Goal: Information Seeking & Learning: Learn about a topic

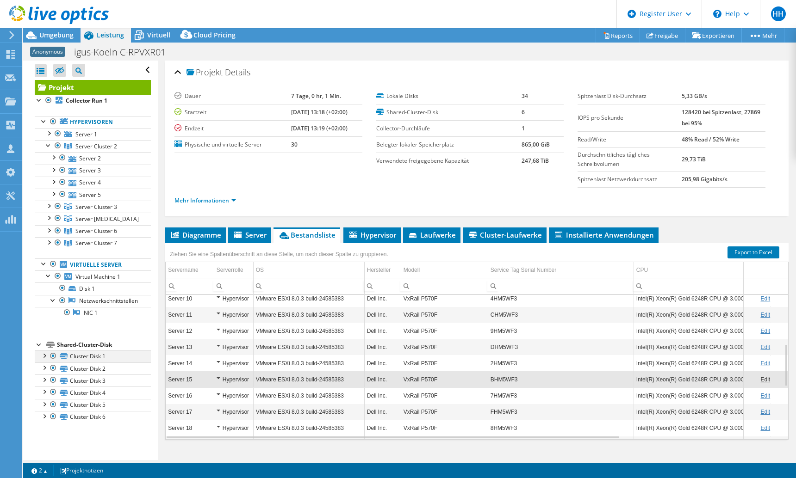
click at [41, 358] on div at bounding box center [43, 355] width 9 height 9
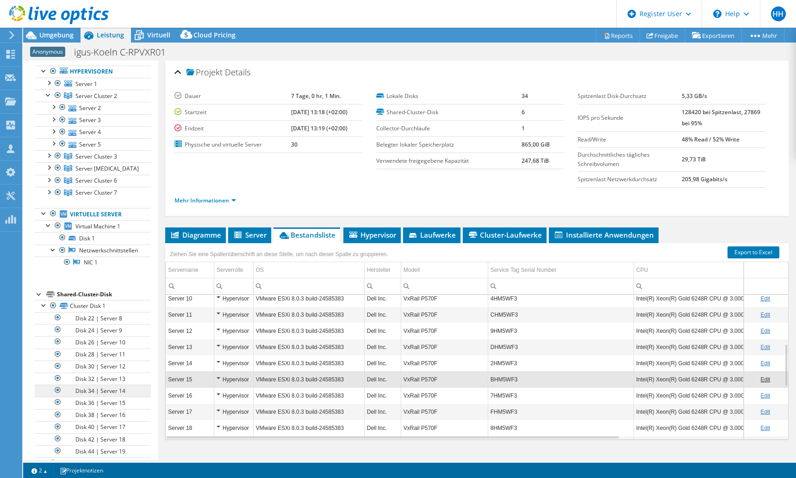
scroll to position [119, 0]
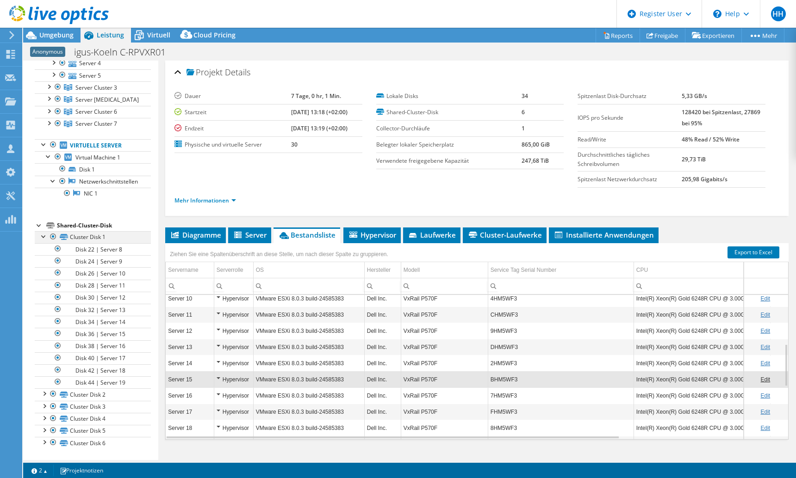
click at [43, 237] on div at bounding box center [43, 235] width 9 height 9
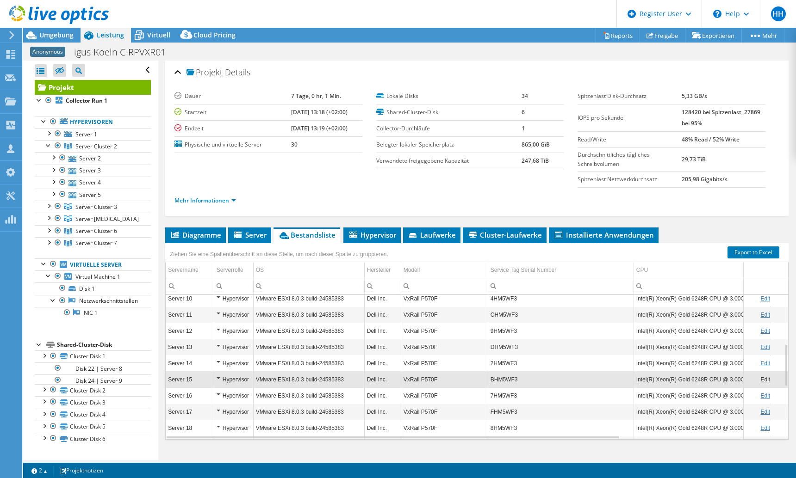
scroll to position [0, 0]
click at [54, 159] on div at bounding box center [53, 156] width 9 height 9
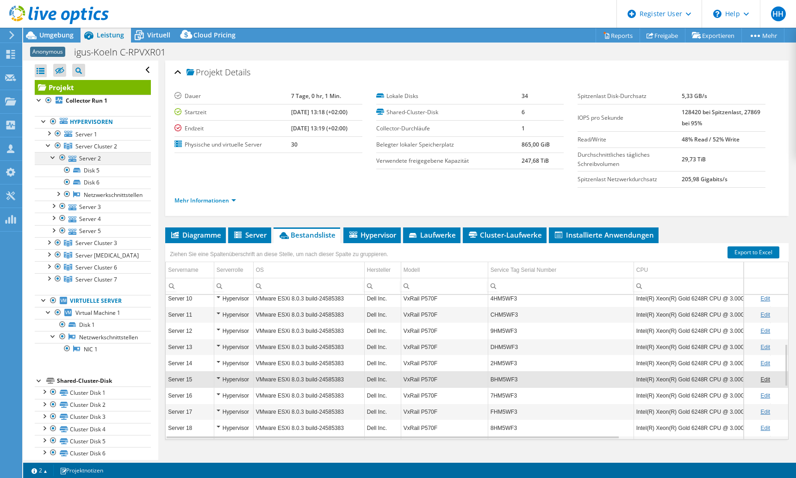
click at [54, 159] on div at bounding box center [53, 156] width 9 height 9
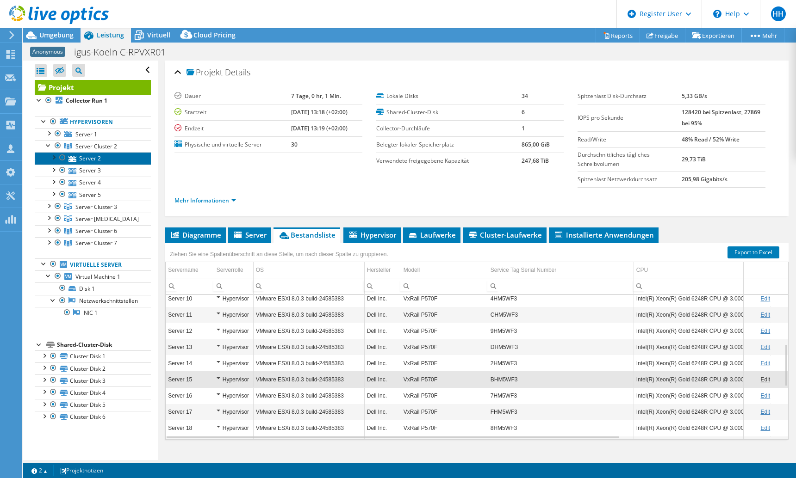
click at [89, 161] on link "Server 2" at bounding box center [93, 158] width 116 height 12
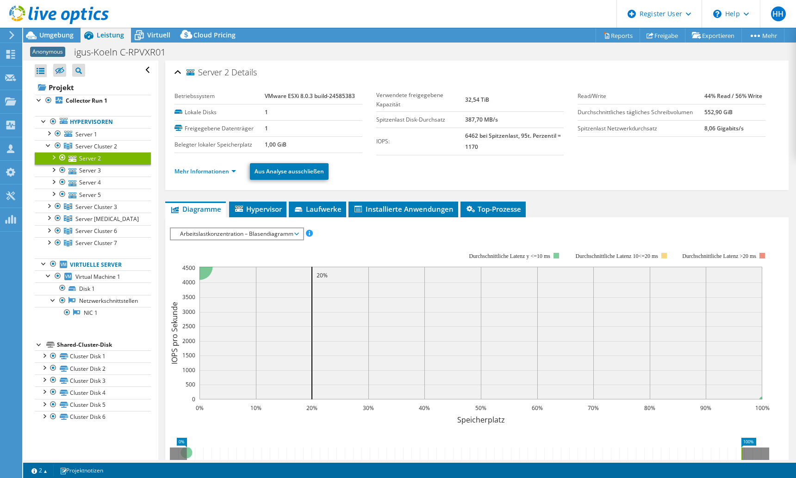
click at [53, 158] on div at bounding box center [53, 156] width 9 height 9
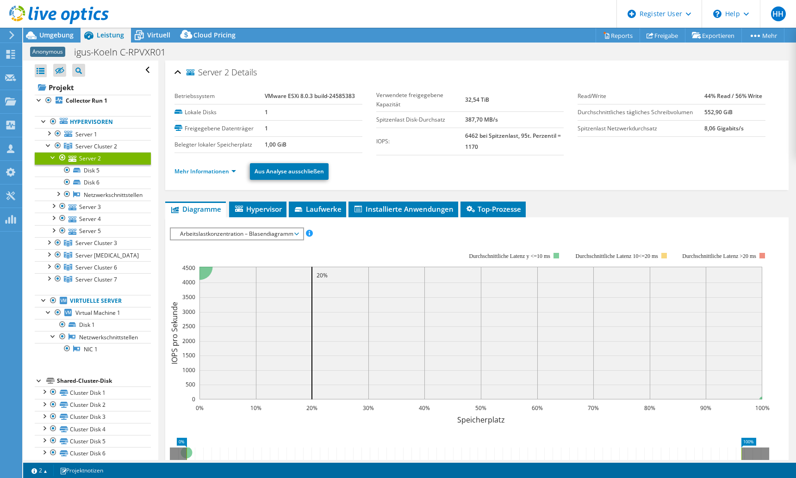
click at [56, 157] on div at bounding box center [53, 156] width 9 height 9
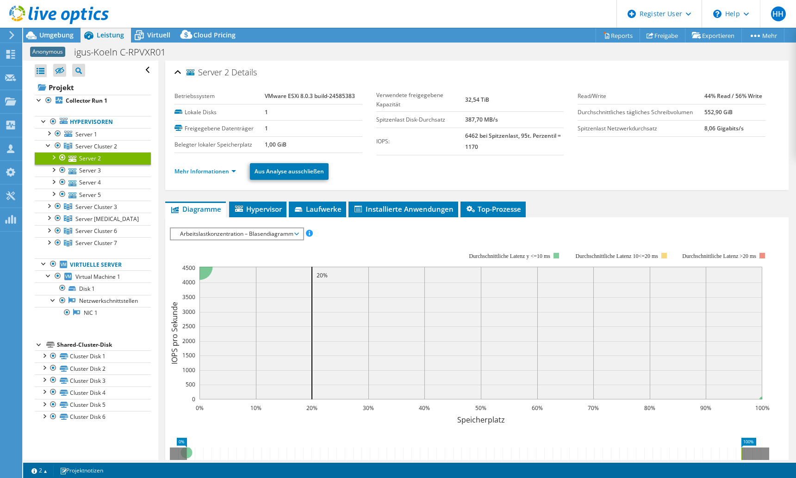
click at [51, 157] on div at bounding box center [53, 156] width 9 height 9
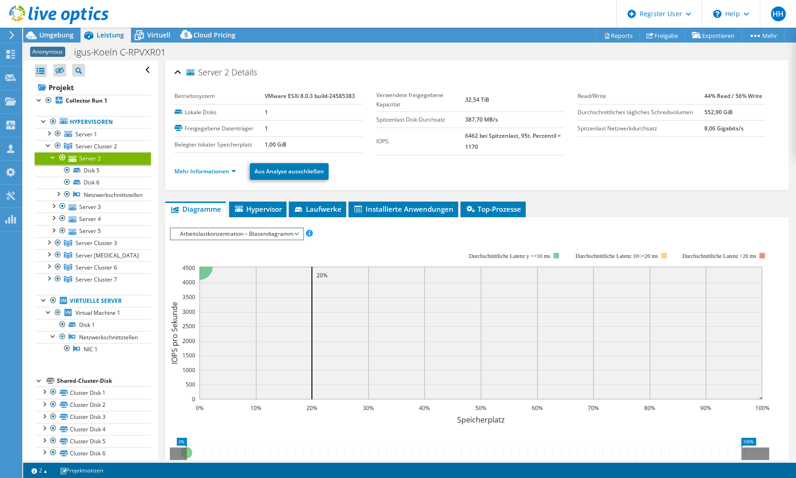
click at [51, 157] on div at bounding box center [53, 156] width 9 height 9
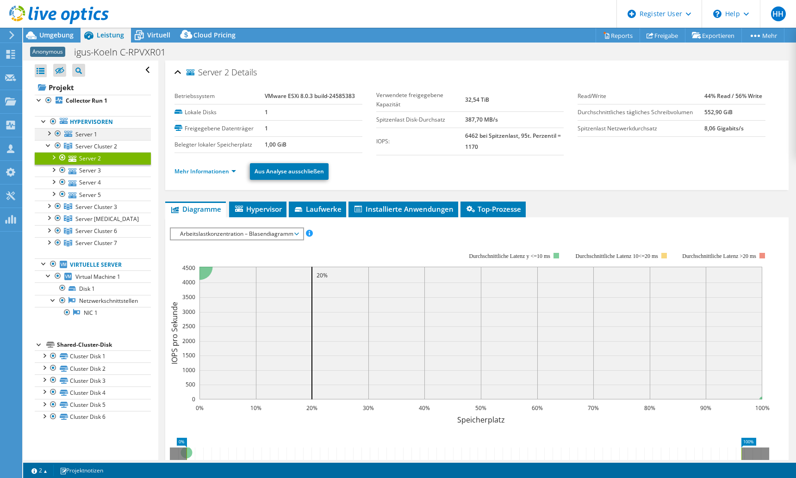
click at [46, 134] on div at bounding box center [48, 132] width 9 height 9
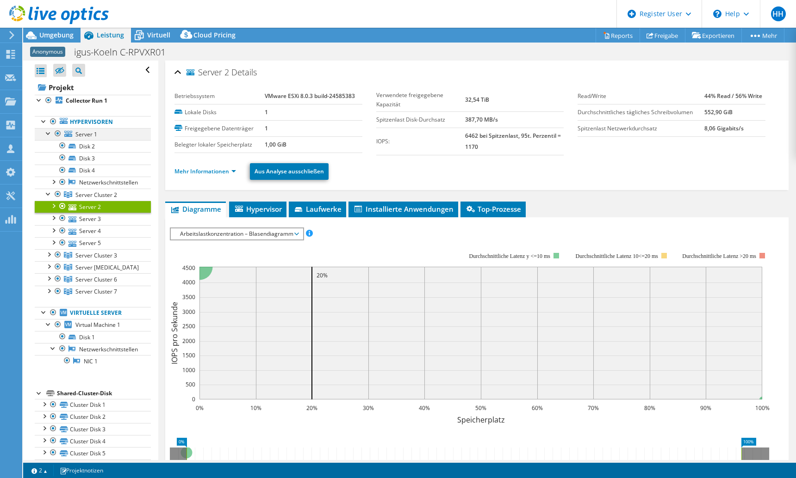
click at [47, 133] on div at bounding box center [48, 132] width 9 height 9
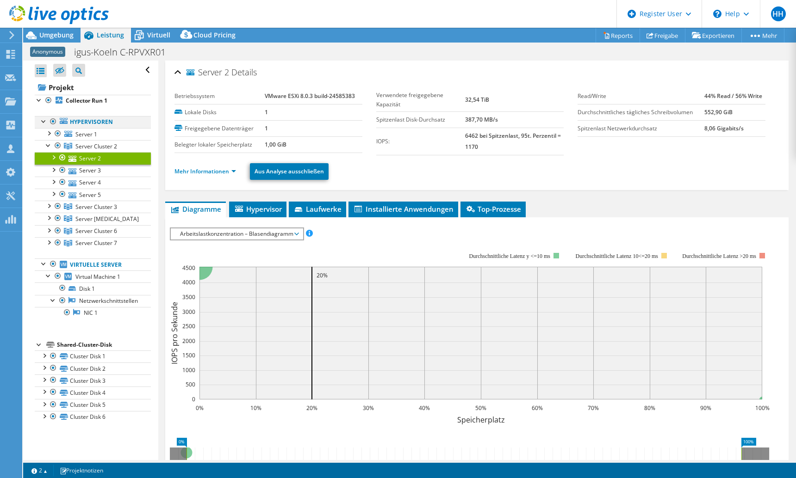
click at [43, 124] on div at bounding box center [43, 120] width 9 height 9
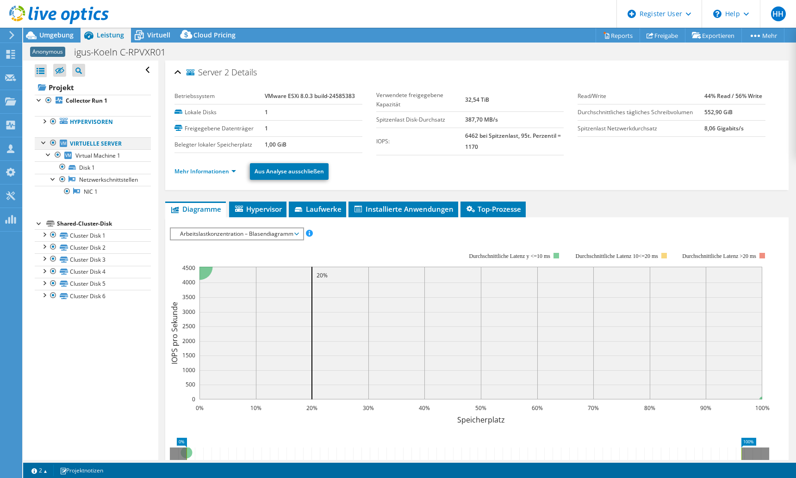
click at [41, 143] on div at bounding box center [43, 141] width 9 height 9
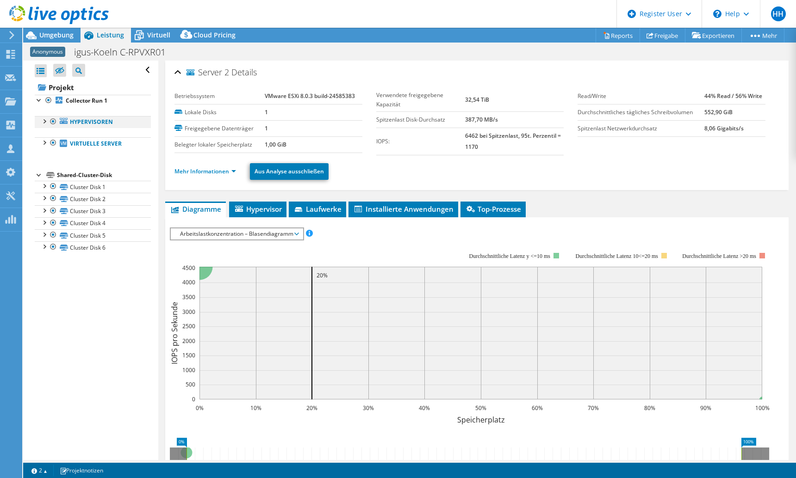
click at [48, 123] on div at bounding box center [43, 120] width 9 height 9
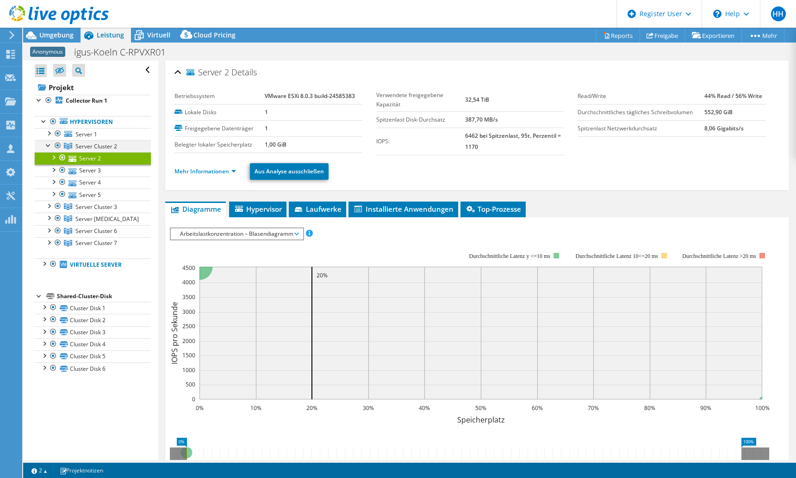
click at [46, 146] on div at bounding box center [48, 144] width 9 height 9
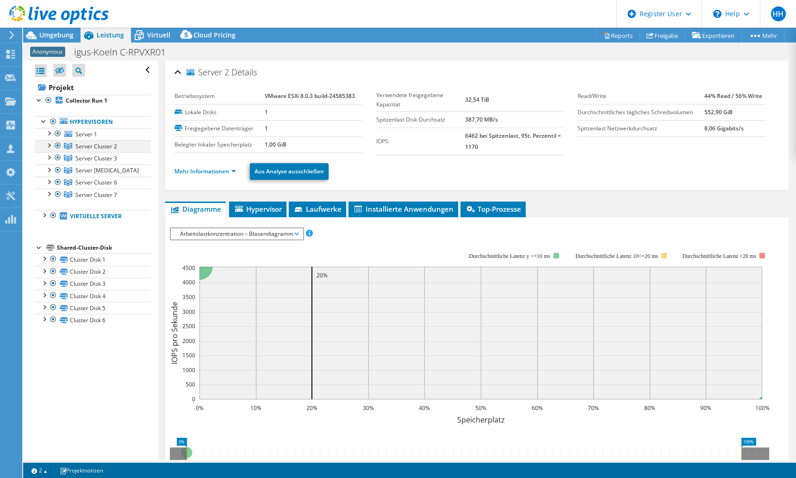
click at [47, 146] on div at bounding box center [48, 144] width 9 height 9
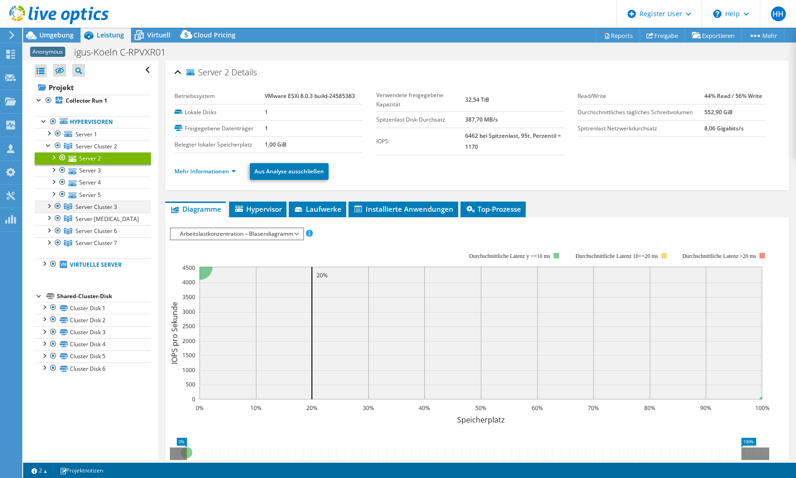
click at [49, 206] on div at bounding box center [48, 205] width 9 height 9
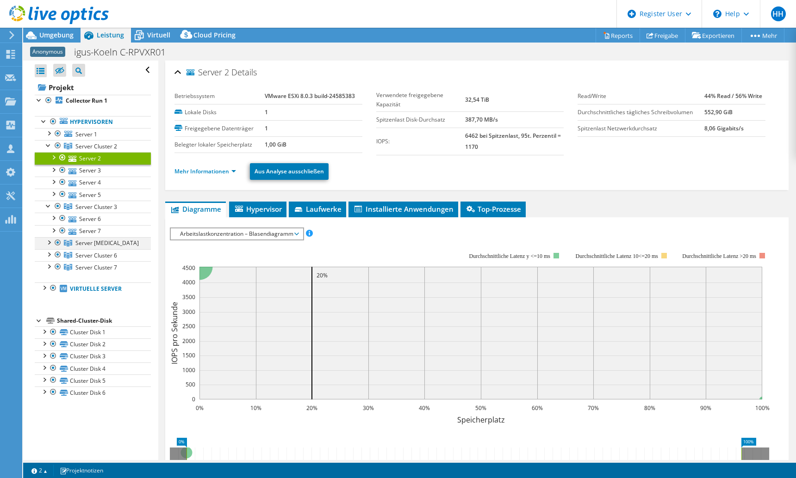
click at [48, 244] on div at bounding box center [48, 241] width 9 height 9
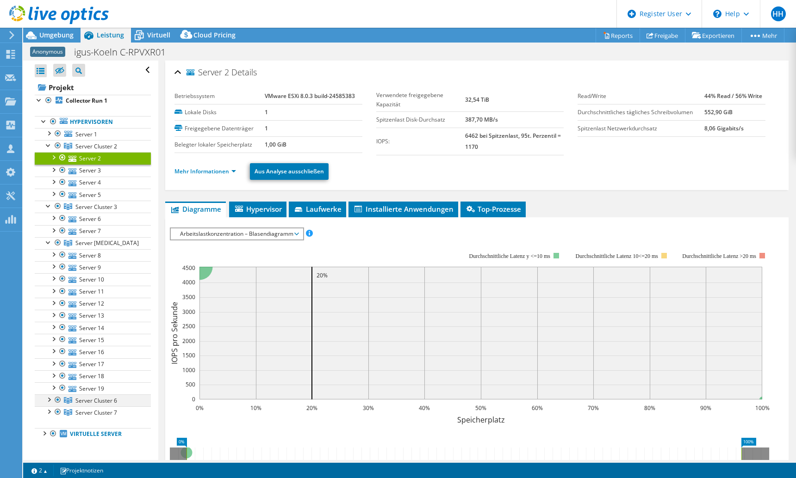
click at [46, 400] on div at bounding box center [48, 399] width 9 height 9
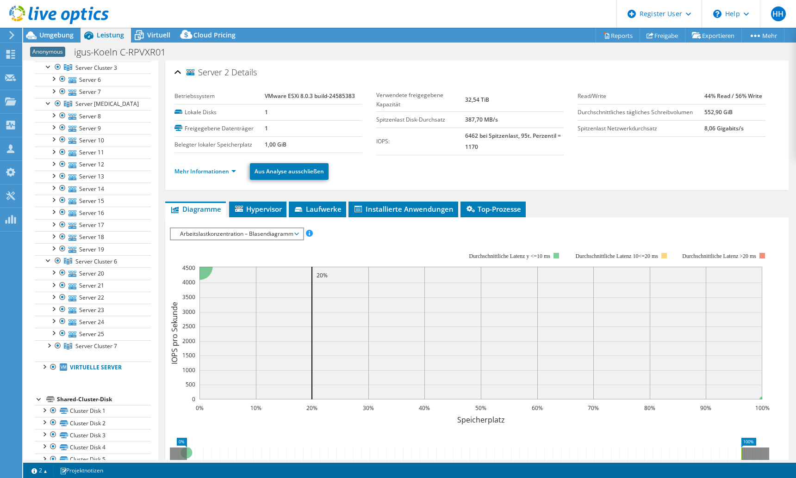
scroll to position [168, 0]
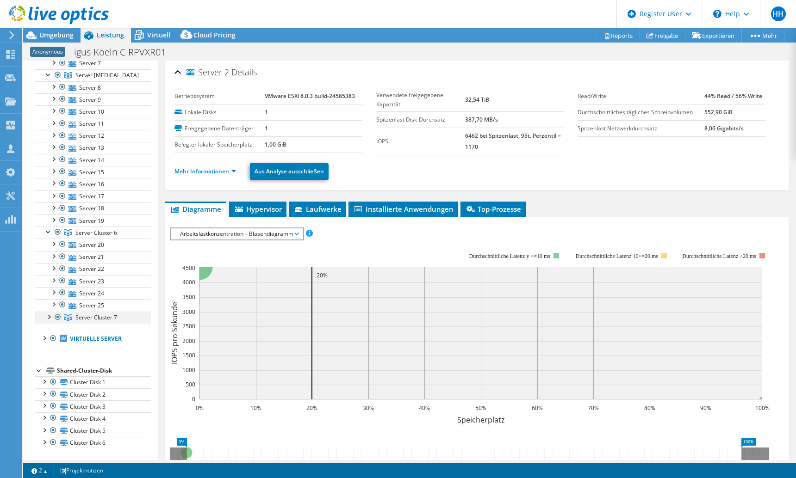
click at [49, 319] on div at bounding box center [48, 316] width 9 height 9
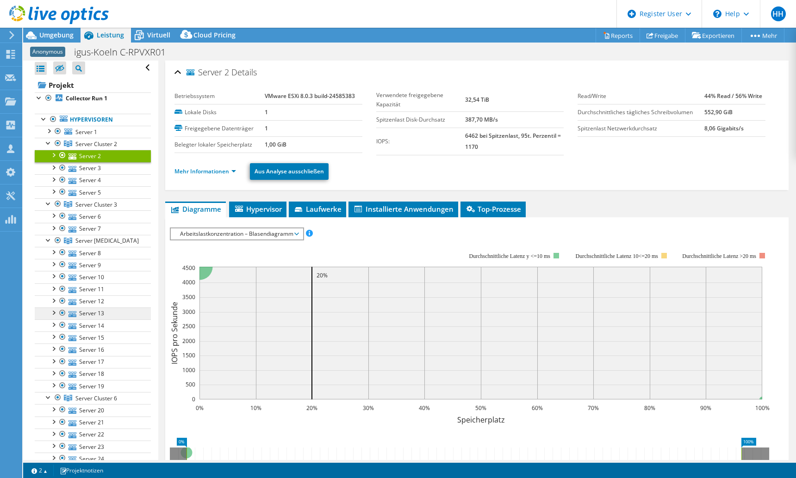
scroll to position [0, 0]
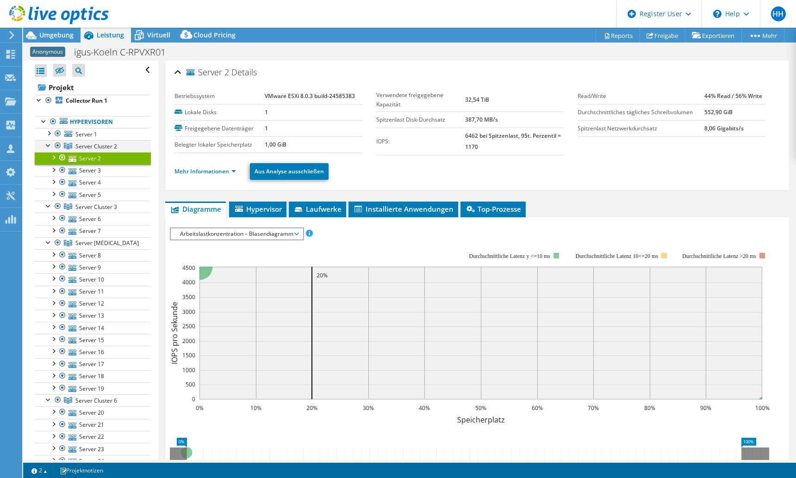
click at [45, 145] on div at bounding box center [48, 144] width 9 height 9
click at [47, 158] on div at bounding box center [48, 156] width 9 height 9
click at [47, 171] on div at bounding box center [48, 169] width 9 height 9
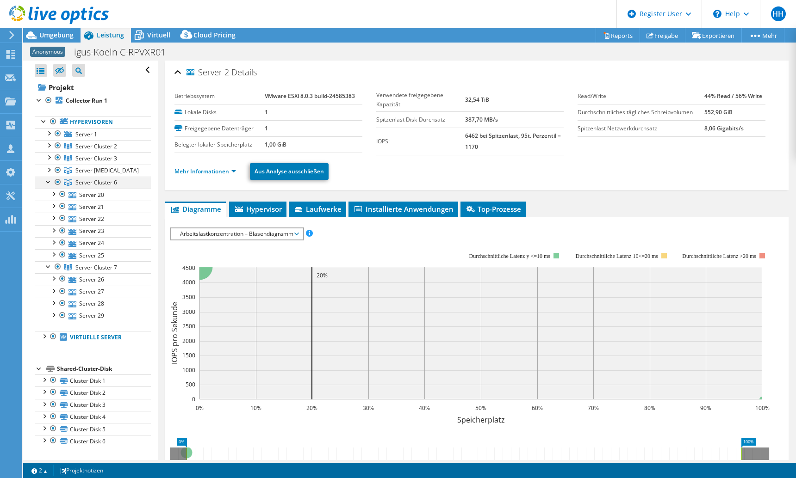
click at [49, 181] on div at bounding box center [48, 181] width 9 height 9
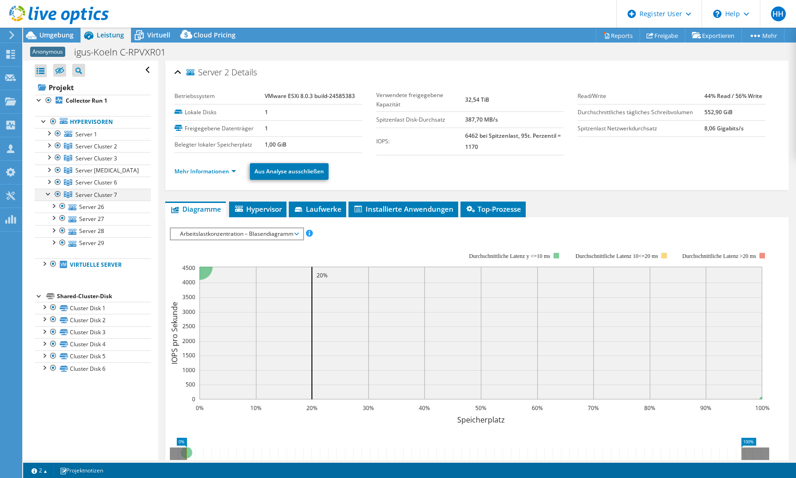
click at [48, 191] on div at bounding box center [48, 193] width 9 height 9
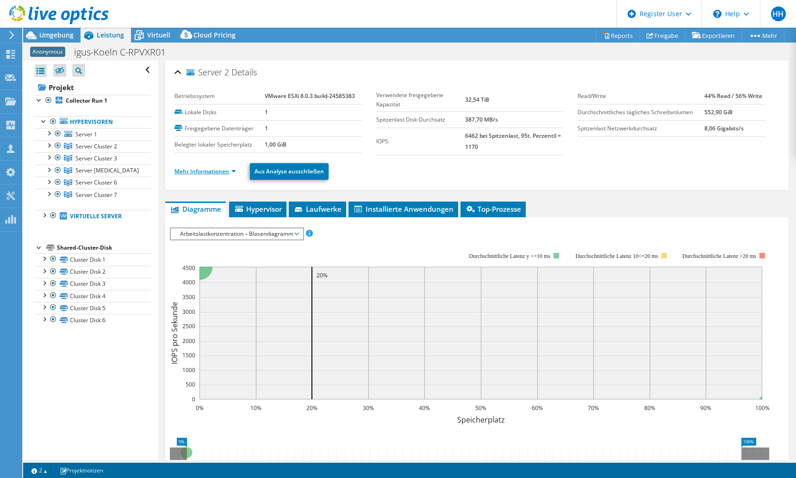
click at [216, 170] on link "Mehr Informationen" at bounding box center [205, 171] width 62 height 8
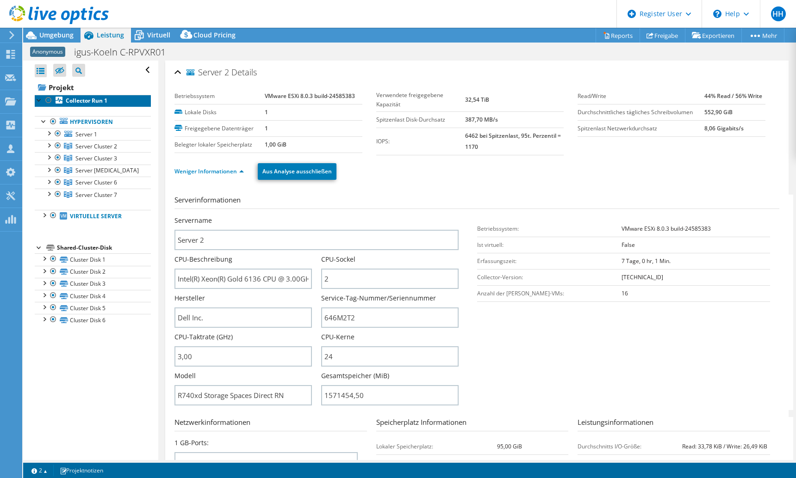
click at [88, 101] on b "Collector Run 1" at bounding box center [87, 101] width 42 height 8
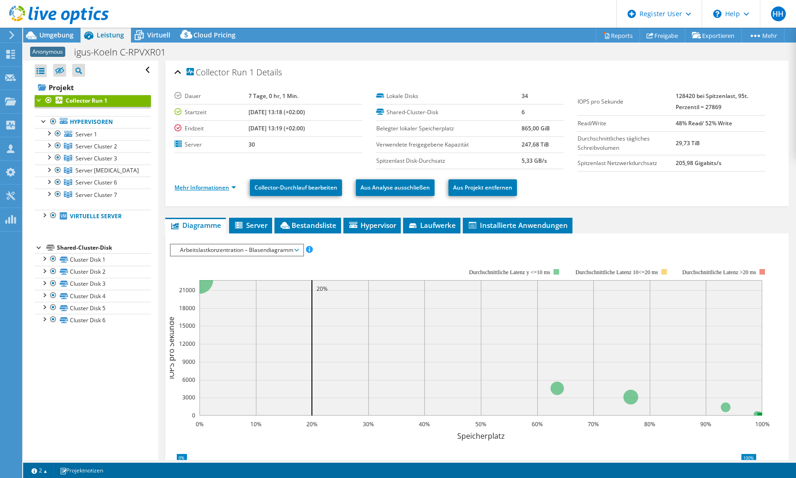
click at [233, 187] on link "Mehr Informationen" at bounding box center [205, 188] width 62 height 8
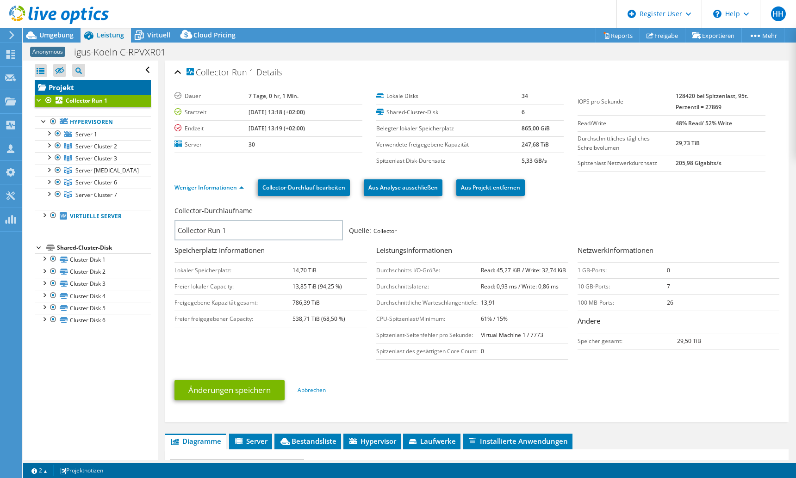
click at [62, 90] on link "Projekt" at bounding box center [93, 87] width 116 height 15
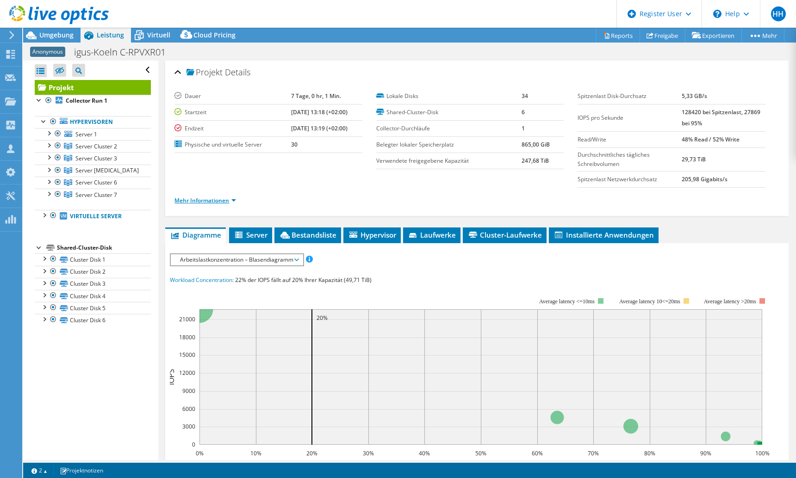
click at [224, 198] on link "Mehr Informationen" at bounding box center [205, 201] width 62 height 8
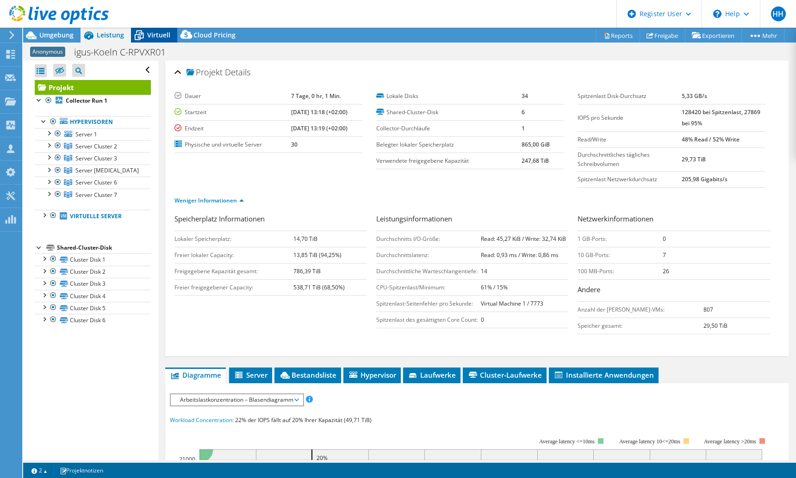
click at [151, 33] on span "Virtuell" at bounding box center [158, 35] width 23 height 9
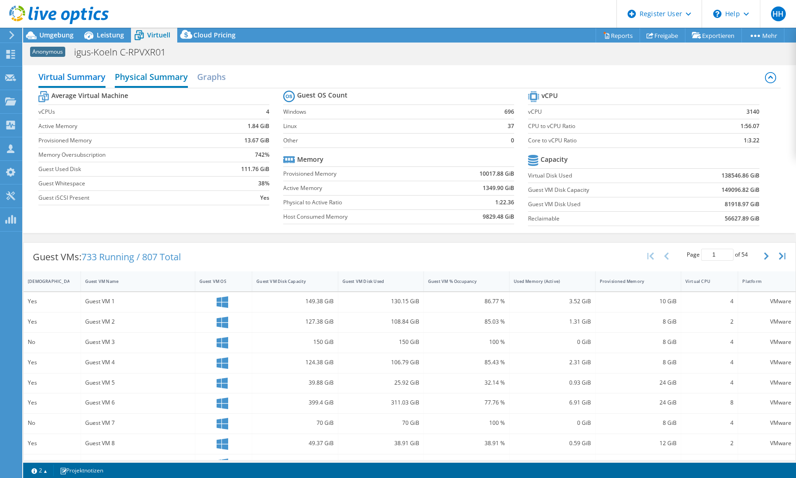
click at [154, 79] on h2 "Physical Summary" at bounding box center [151, 78] width 73 height 20
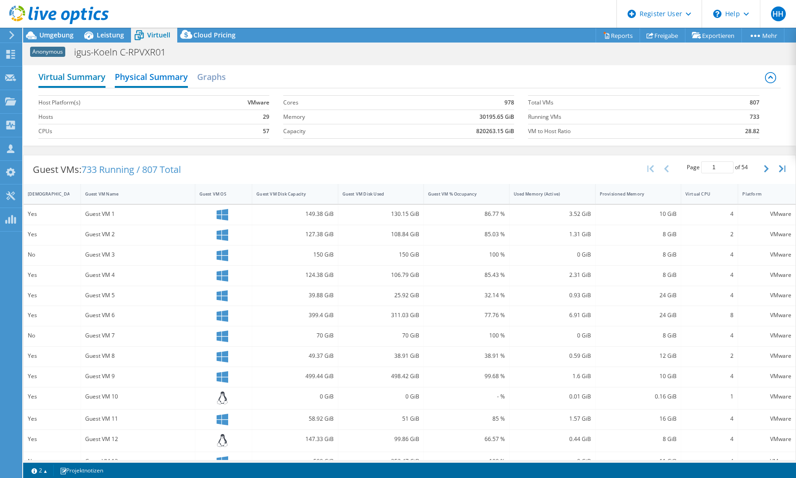
click at [86, 74] on h2 "Virtual Summary" at bounding box center [71, 78] width 67 height 20
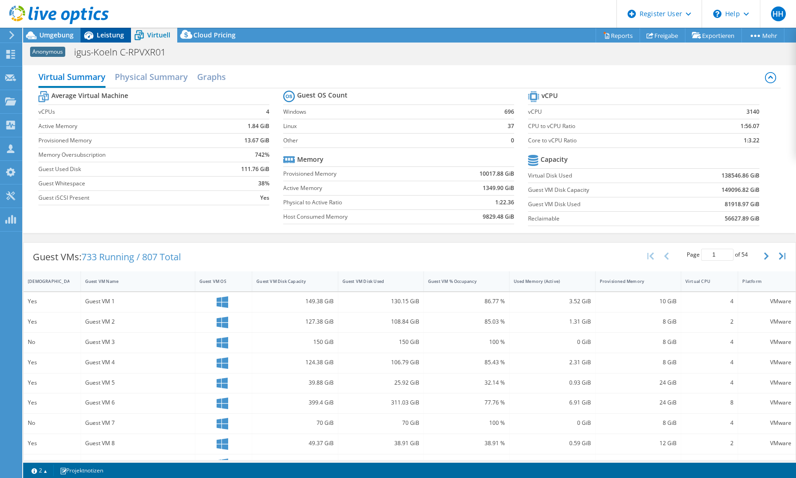
click at [111, 35] on span "Leistung" at bounding box center [110, 35] width 27 height 9
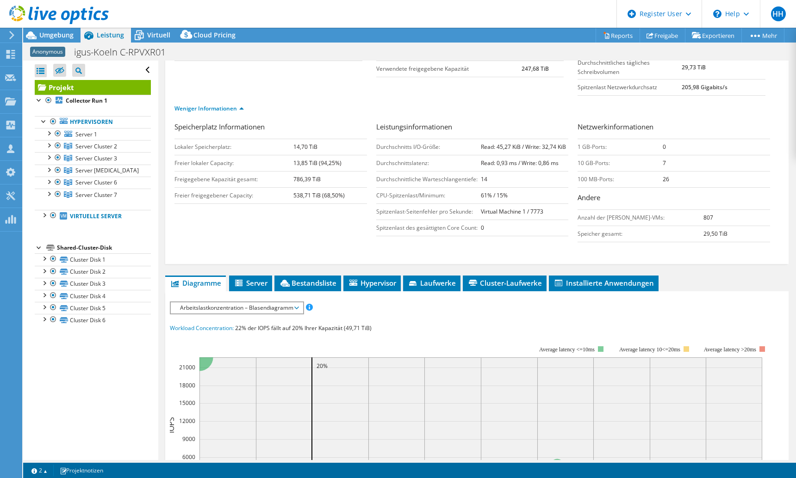
scroll to position [93, 0]
click at [288, 304] on span "Arbeitslastkonzentration – Blasendiagramm" at bounding box center [236, 307] width 123 height 11
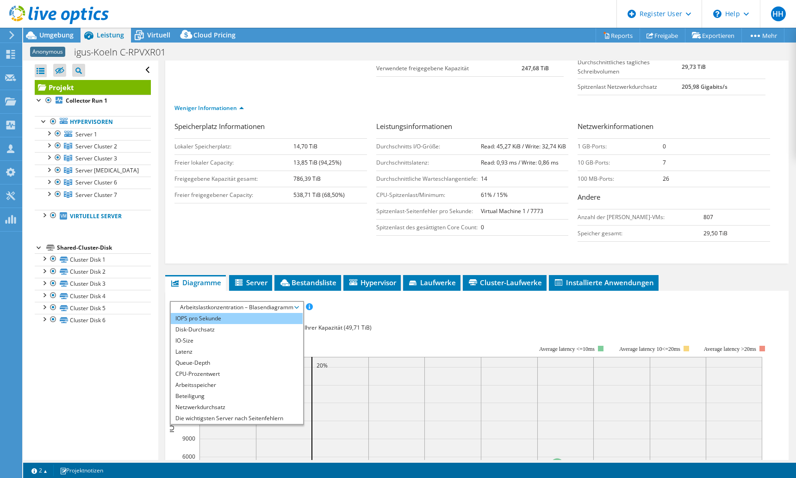
click at [262, 318] on li "IOPS pro Sekunde" at bounding box center [237, 318] width 132 height 11
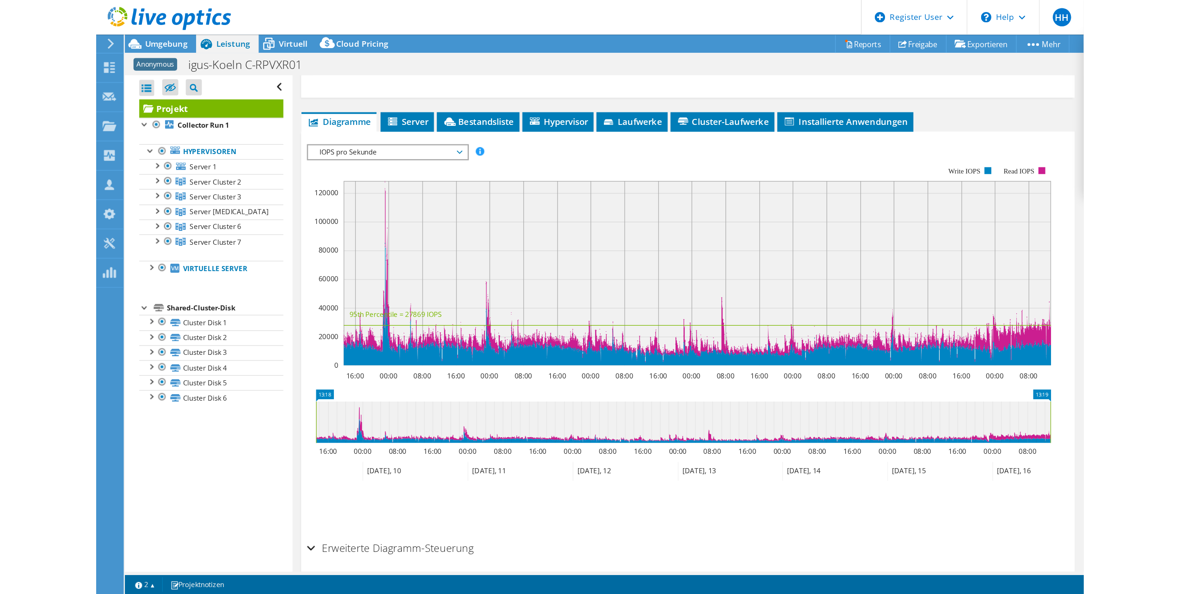
scroll to position [231, 0]
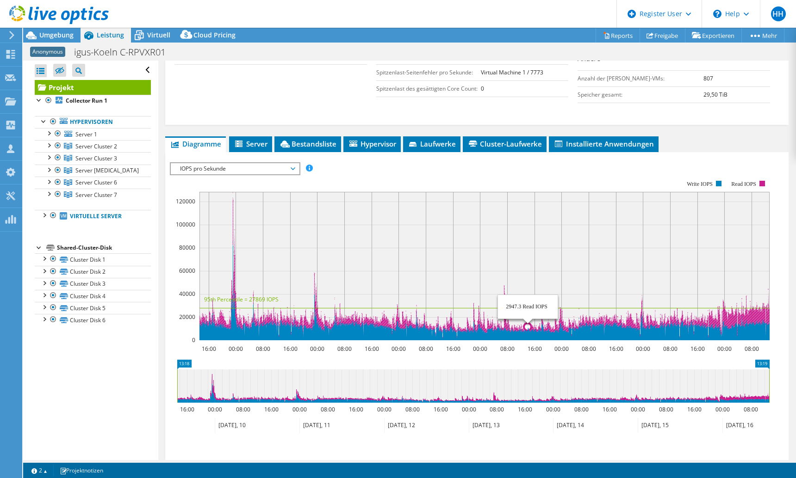
drag, startPoint x: 731, startPoint y: 326, endPoint x: 512, endPoint y: 319, distance: 219.4
drag, startPoint x: 482, startPoint y: 208, endPoint x: 578, endPoint y: 284, distance: 122.4
click at [578, 284] on rect at bounding box center [484, 266] width 570 height 148
drag, startPoint x: 593, startPoint y: 317, endPoint x: 419, endPoint y: 310, distance: 174.5
drag, startPoint x: 419, startPoint y: 310, endPoint x: 648, endPoint y: 385, distance: 240.9
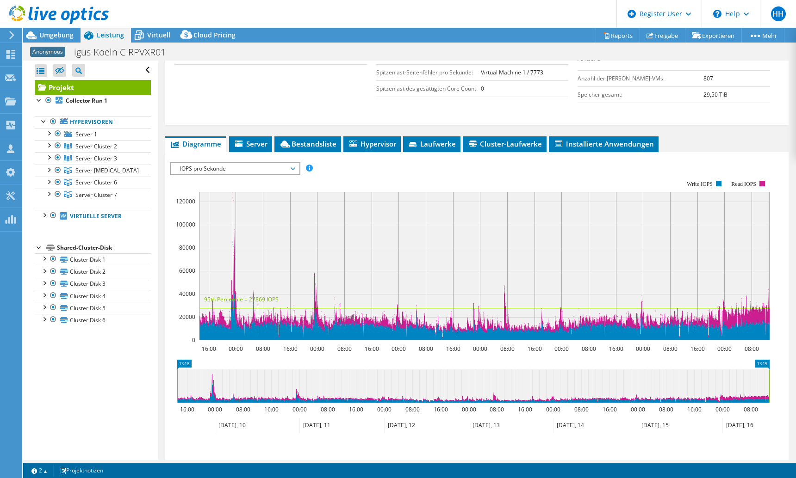
click at [648, 385] on icon at bounding box center [473, 386] width 592 height 33
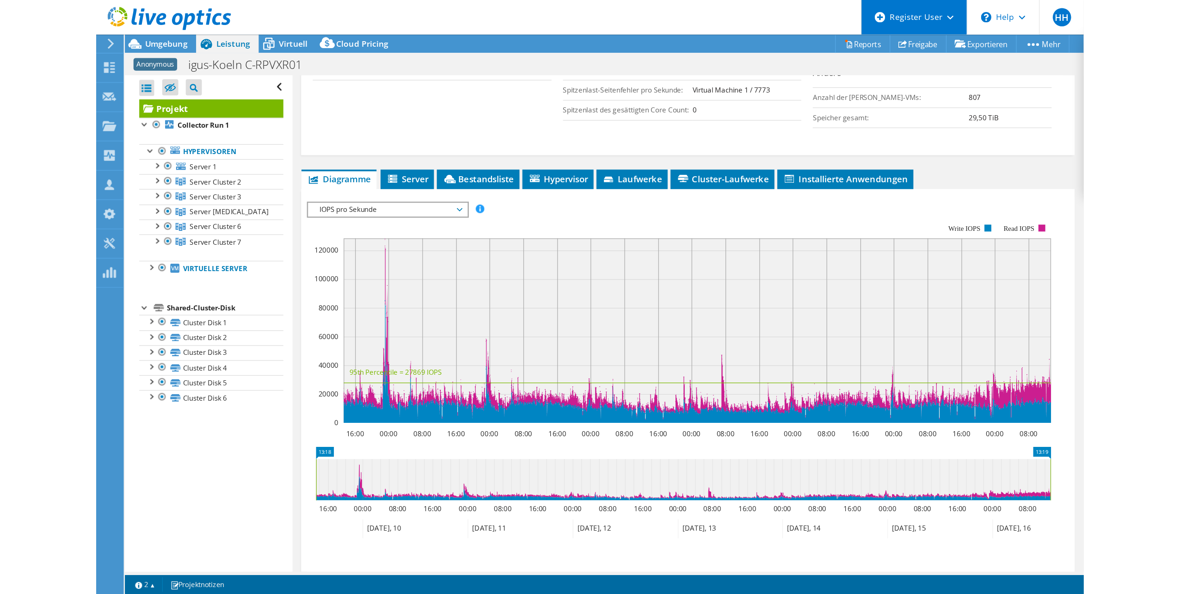
scroll to position [179, 0]
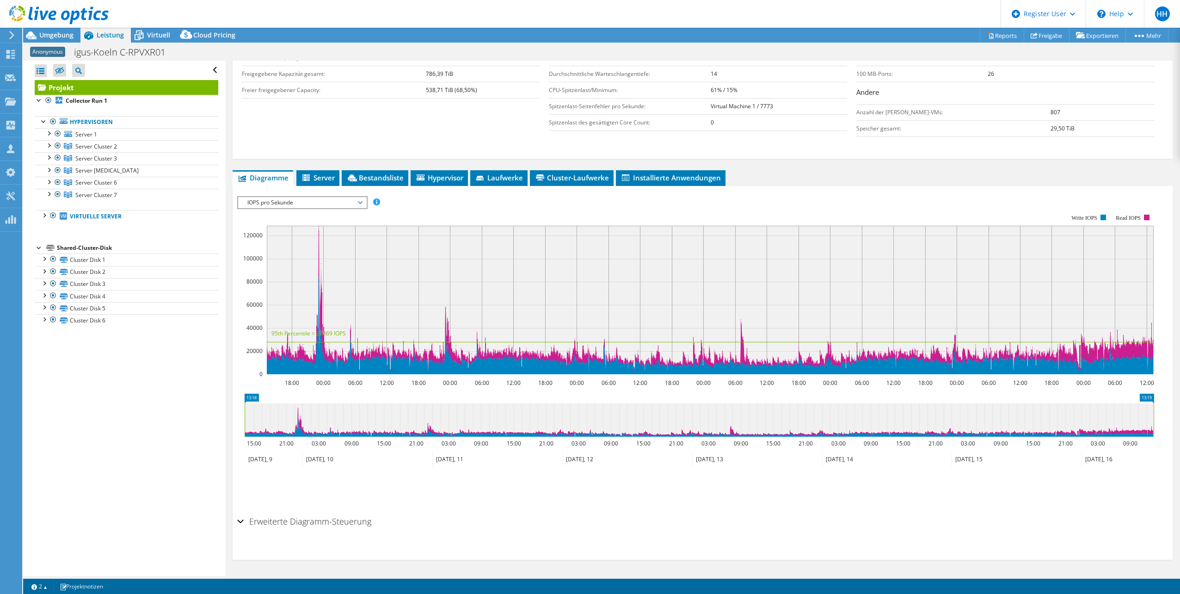
click at [738, 423] on icon at bounding box center [699, 419] width 909 height 33
click at [795, 445] on text "03:00" at bounding box center [968, 443] width 14 height 8
click at [795, 460] on icon at bounding box center [1017, 459] width 130 height 15
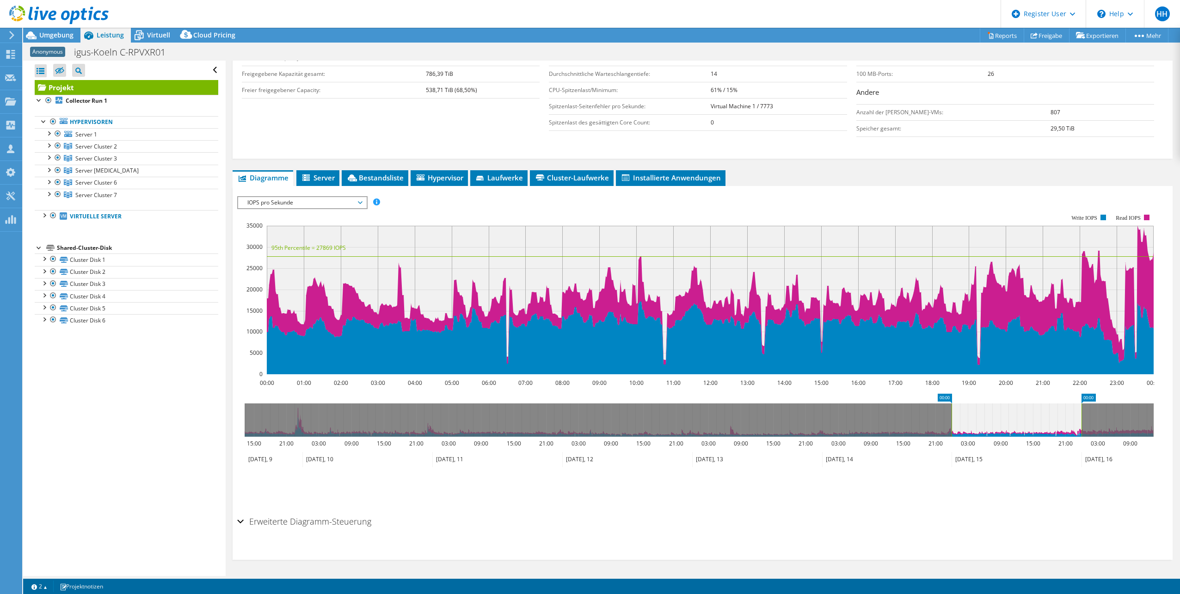
click at [795, 460] on icon at bounding box center [1017, 459] width 130 height 15
click at [795, 447] on text "03:00" at bounding box center [968, 443] width 14 height 8
click at [239, 478] on div "Erweiterte Diagramm-Steuerung" at bounding box center [702, 522] width 931 height 20
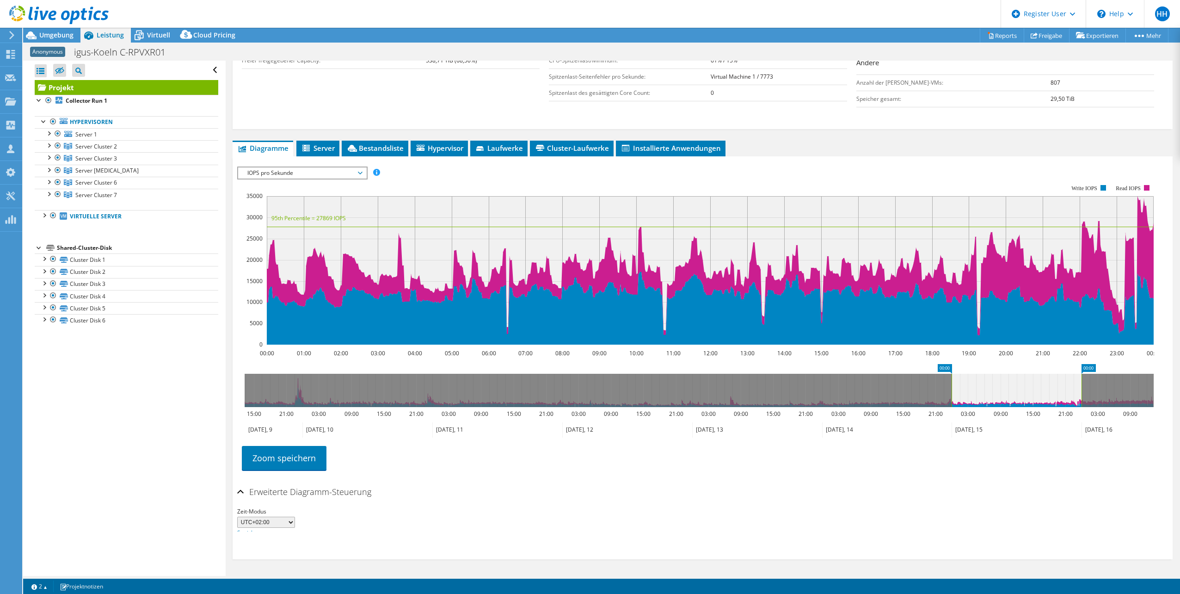
scroll to position [213, 0]
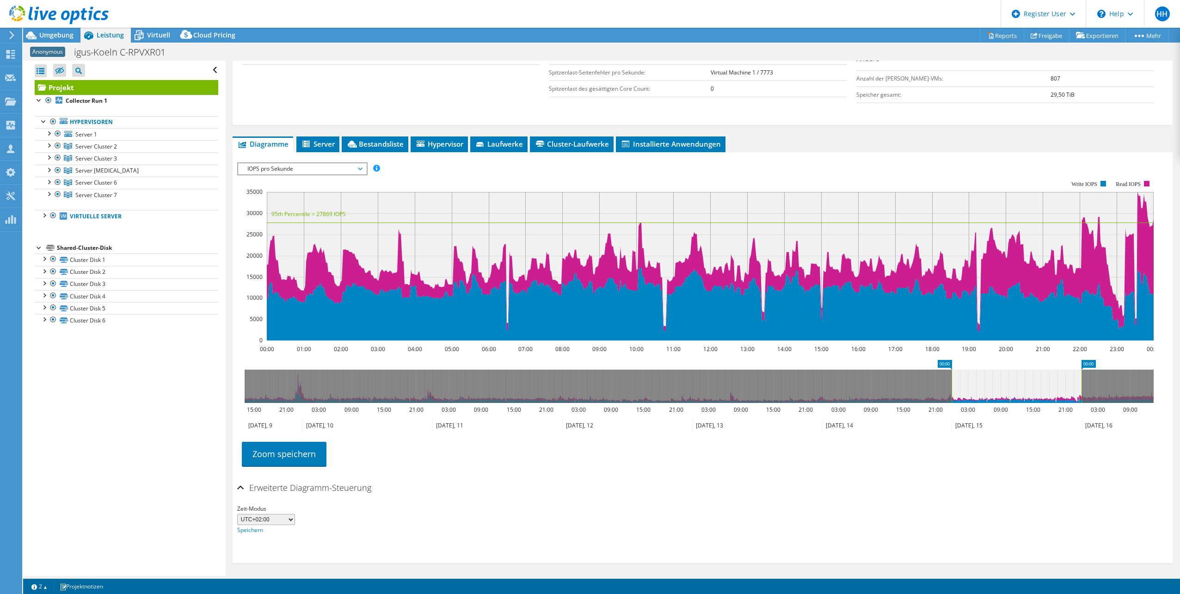
click at [290, 478] on select "UTC-12:00 UTC-11:00 UTC-10:00 UTC-09:30 UTC-09:00 UTC-08:00 UTC-07:00 UTC-06:00…" at bounding box center [266, 519] width 58 height 11
click at [478, 478] on div "Zeit-Modus UTC-12:00 UTC-11:00 UTC-10:00 UTC-09:30 UTC-09:00 UTC-08:00 UTC-07:0…" at bounding box center [702, 519] width 931 height 31
click at [532, 478] on div "Zeit-Modus UTC-12:00 UTC-11:00 UTC-10:00 UTC-09:30 UTC-09:00 UTC-08:00 UTC-07:0…" at bounding box center [702, 519] width 931 height 31
click at [795, 387] on icon at bounding box center [699, 386] width 909 height 33
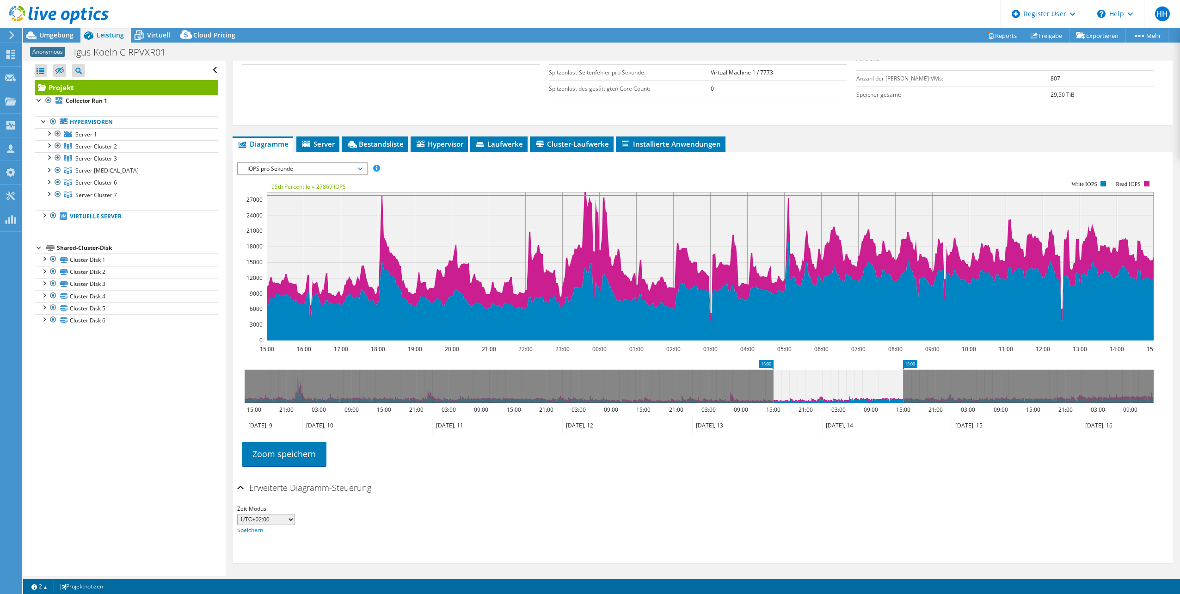
click at [727, 390] on icon at bounding box center [699, 386] width 909 height 33
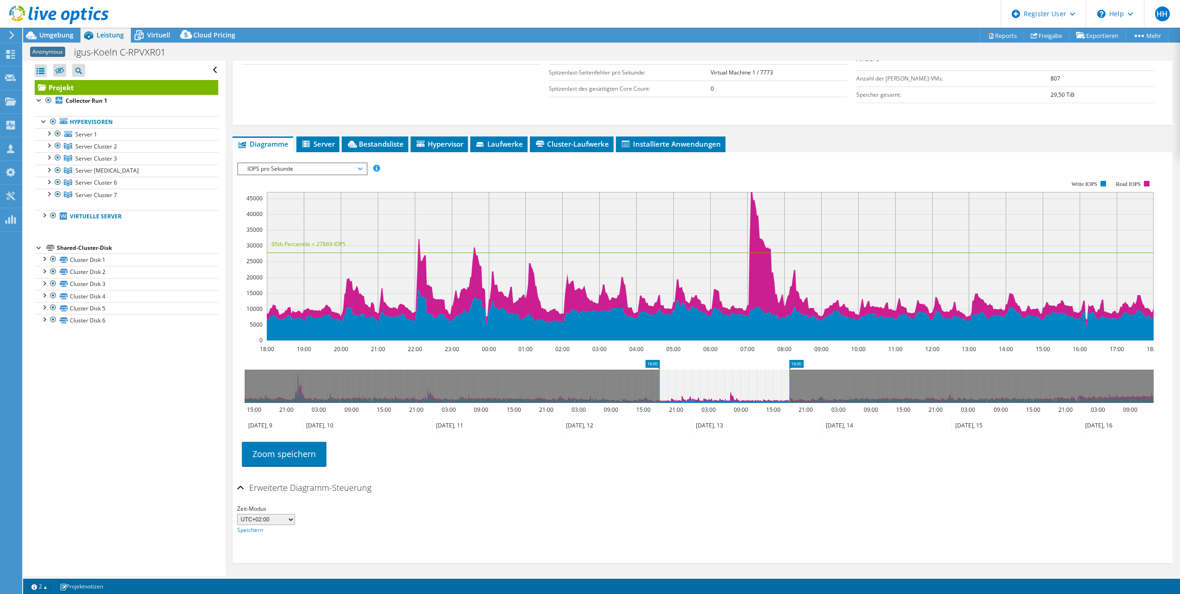
click at [795, 386] on icon at bounding box center [699, 386] width 909 height 33
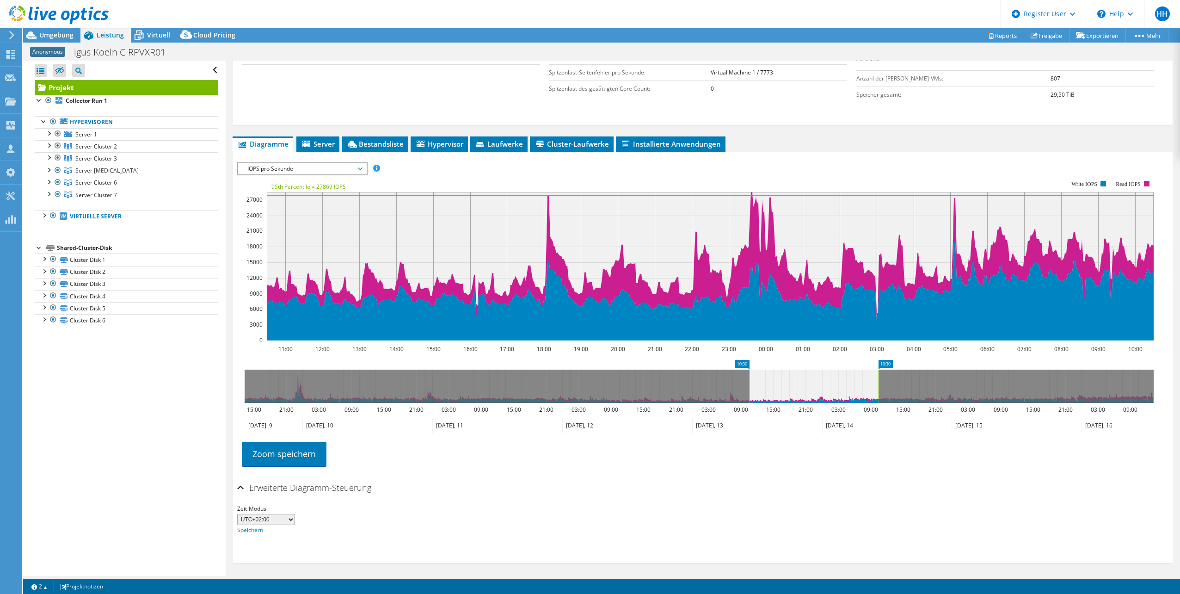
click at [718, 389] on icon at bounding box center [699, 386] width 909 height 33
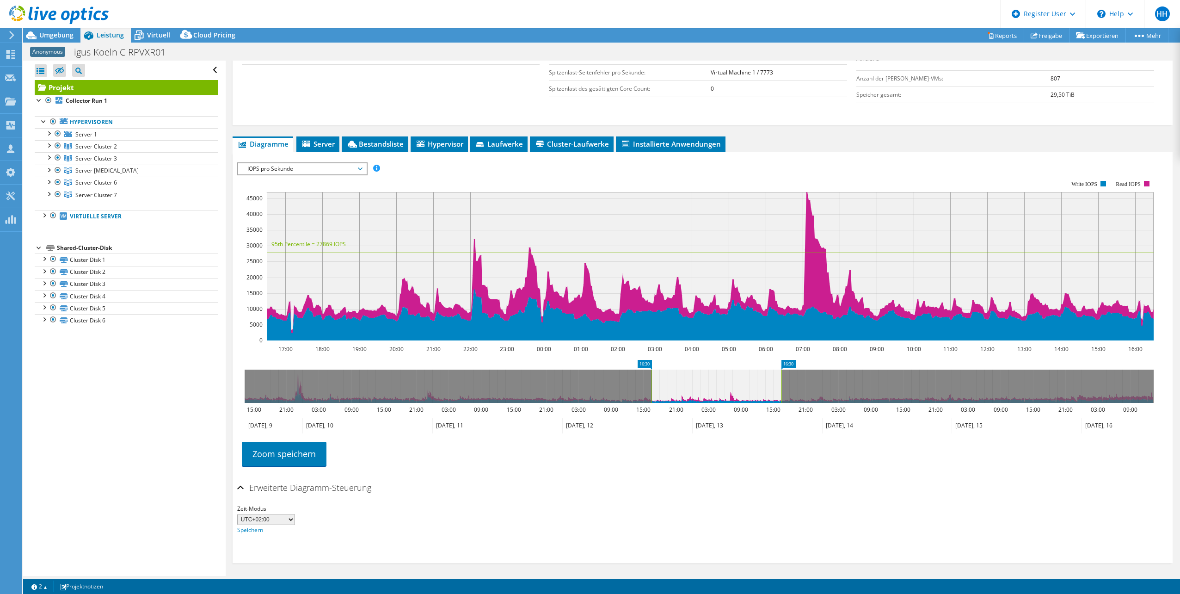
drag, startPoint x: 516, startPoint y: 382, endPoint x: 511, endPoint y: 386, distance: 6.6
click at [517, 382] on icon at bounding box center [699, 386] width 909 height 33
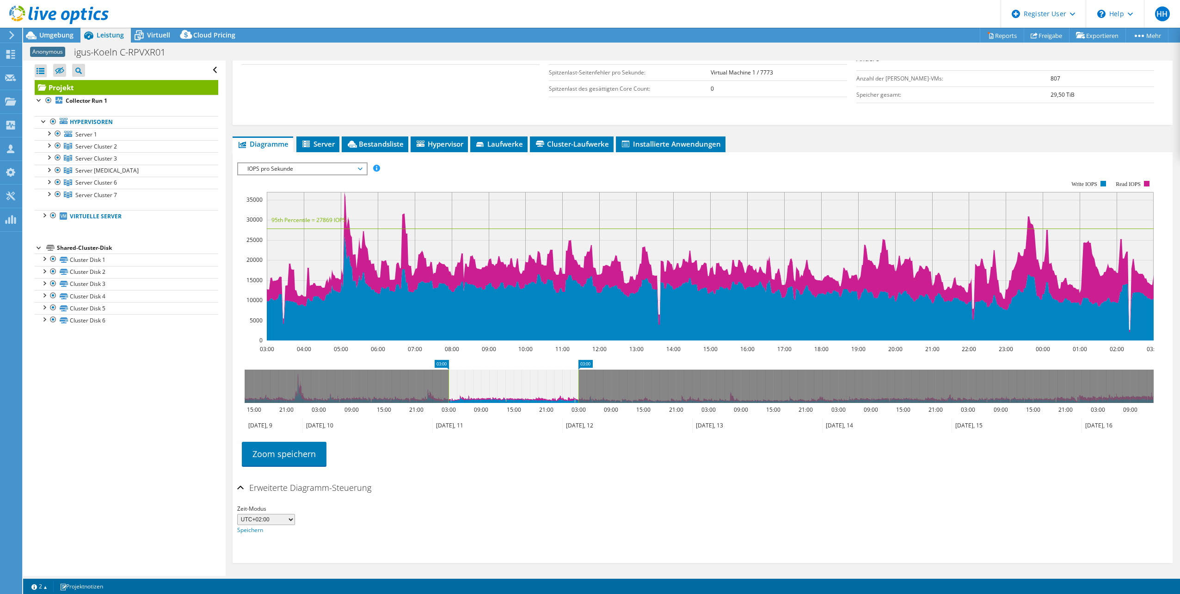
click at [279, 392] on icon at bounding box center [699, 386] width 909 height 33
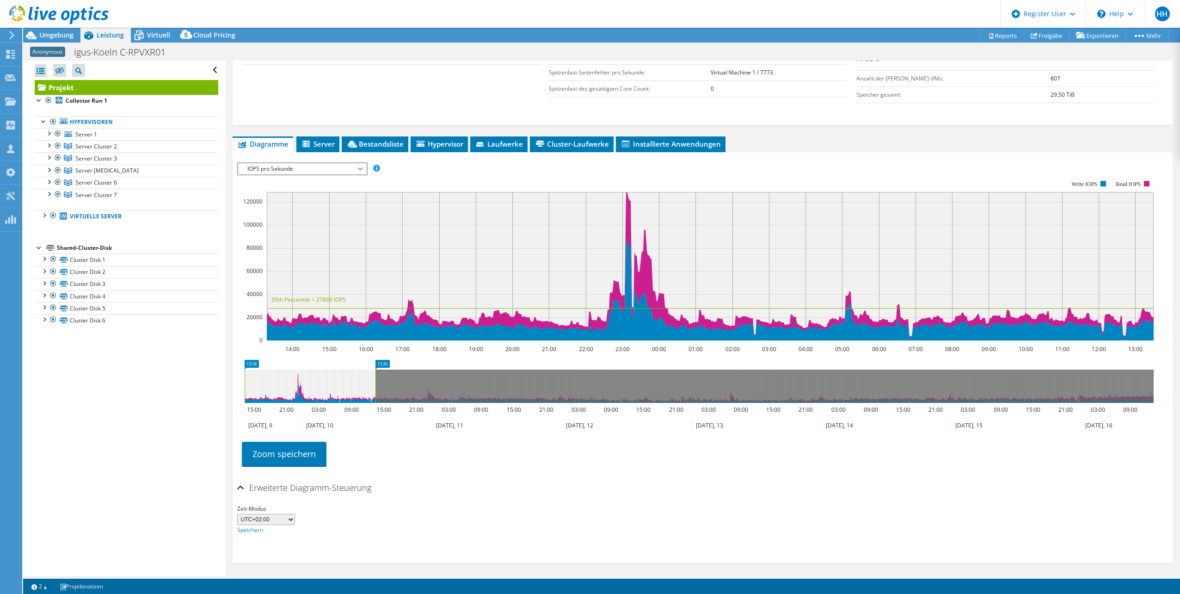
click at [258, 392] on icon at bounding box center [310, 386] width 131 height 33
click at [572, 395] on icon at bounding box center [699, 386] width 909 height 33
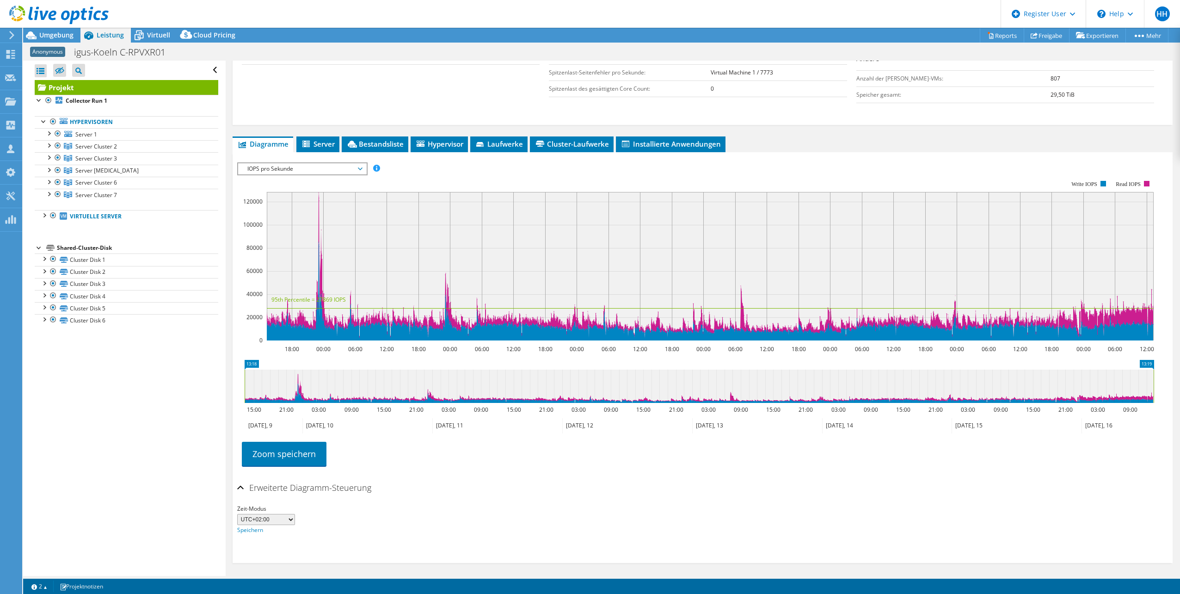
drag, startPoint x: 1154, startPoint y: 377, endPoint x: 1172, endPoint y: 378, distance: 18.1
click at [1171, 377] on div "Projekt Details Dauer 7 Tage, 0 hr, 1 Min. Startzeit 04.09.2025, 13:18 (+02:00)…" at bounding box center [703, 213] width 954 height 731
click at [316, 349] on text "00:00" at bounding box center [323, 349] width 14 height 8
click at [319, 348] on text "00:00" at bounding box center [323, 349] width 14 height 8
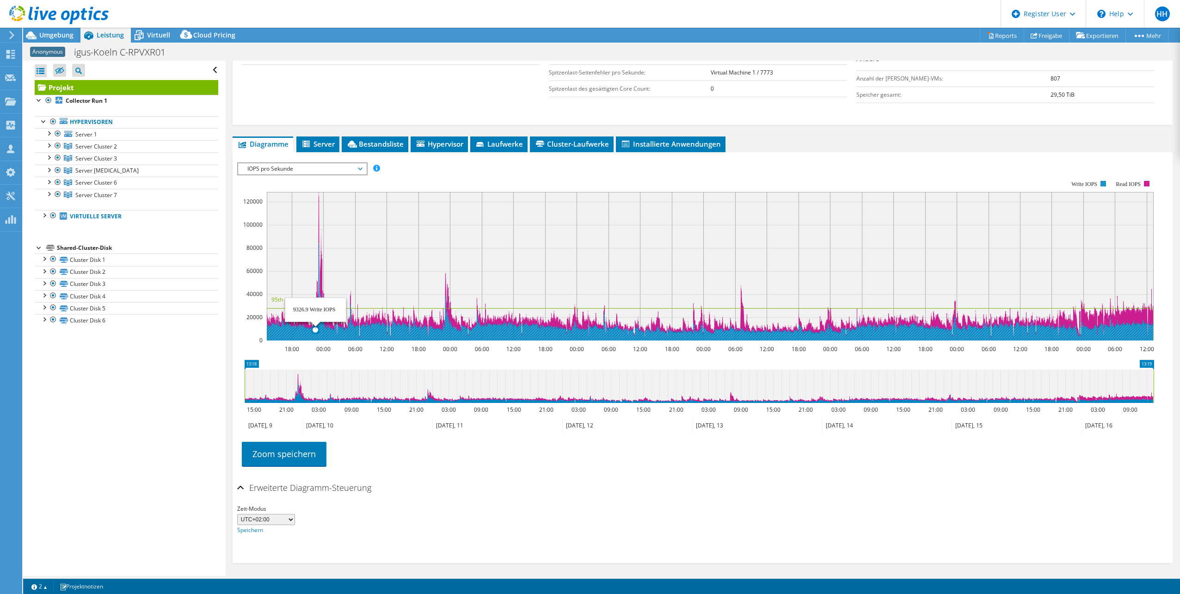
click at [315, 334] on icon at bounding box center [710, 291] width 887 height 99
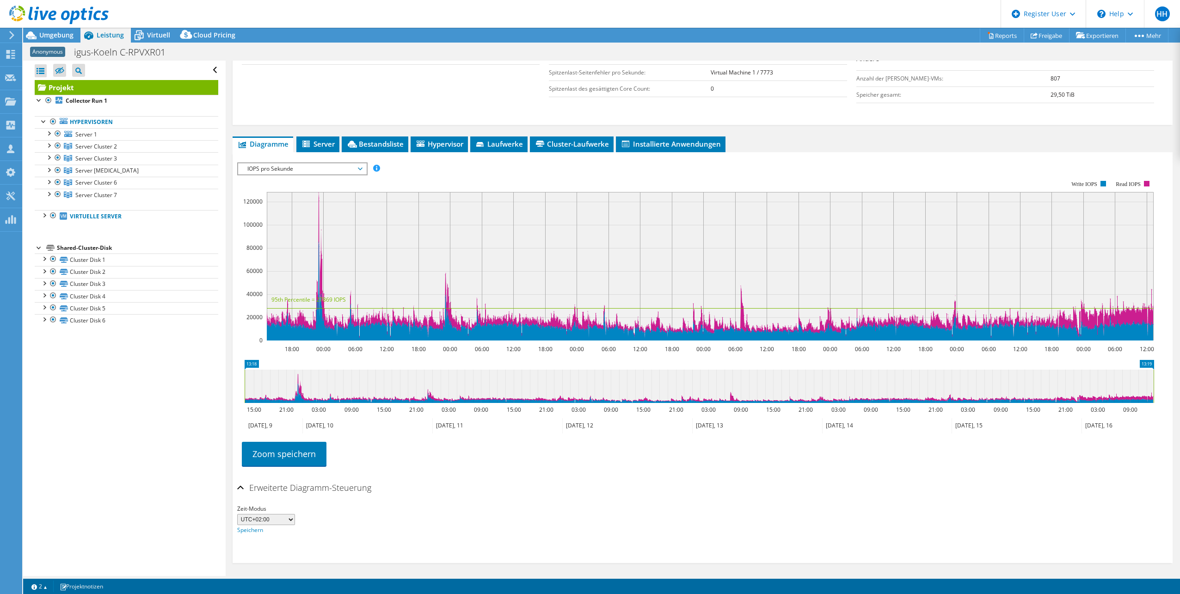
click at [298, 398] on icon at bounding box center [699, 386] width 909 height 33
click at [299, 389] on icon at bounding box center [699, 386] width 909 height 33
click at [307, 377] on icon at bounding box center [699, 386] width 909 height 33
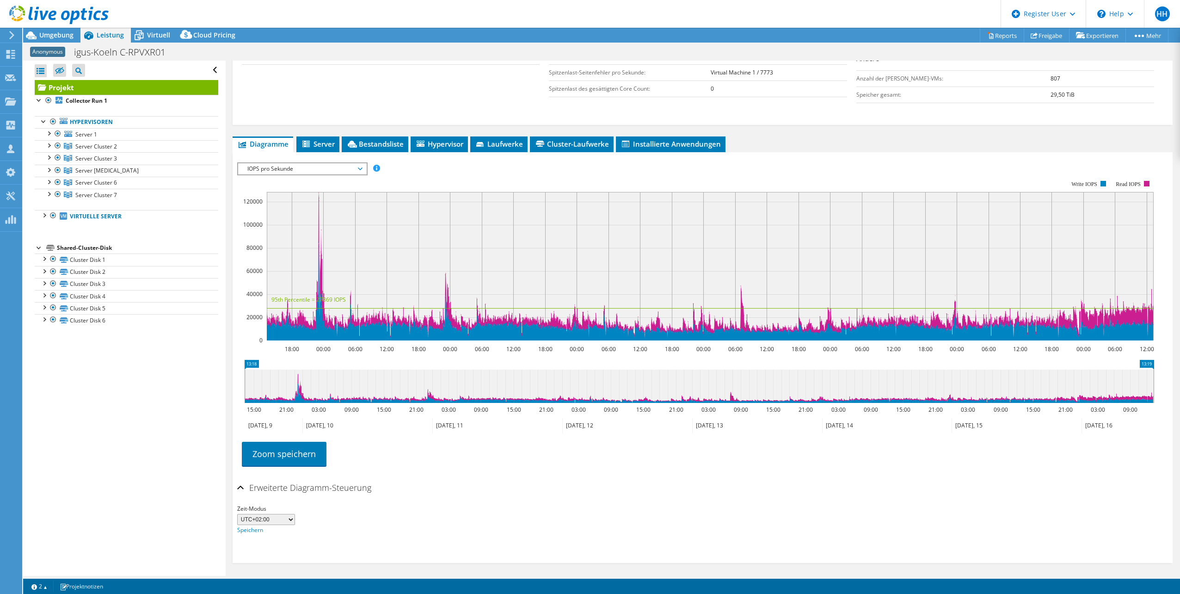
drag, startPoint x: 307, startPoint y: 384, endPoint x: 289, endPoint y: 389, distance: 18.7
click at [289, 389] on icon at bounding box center [699, 386] width 909 height 33
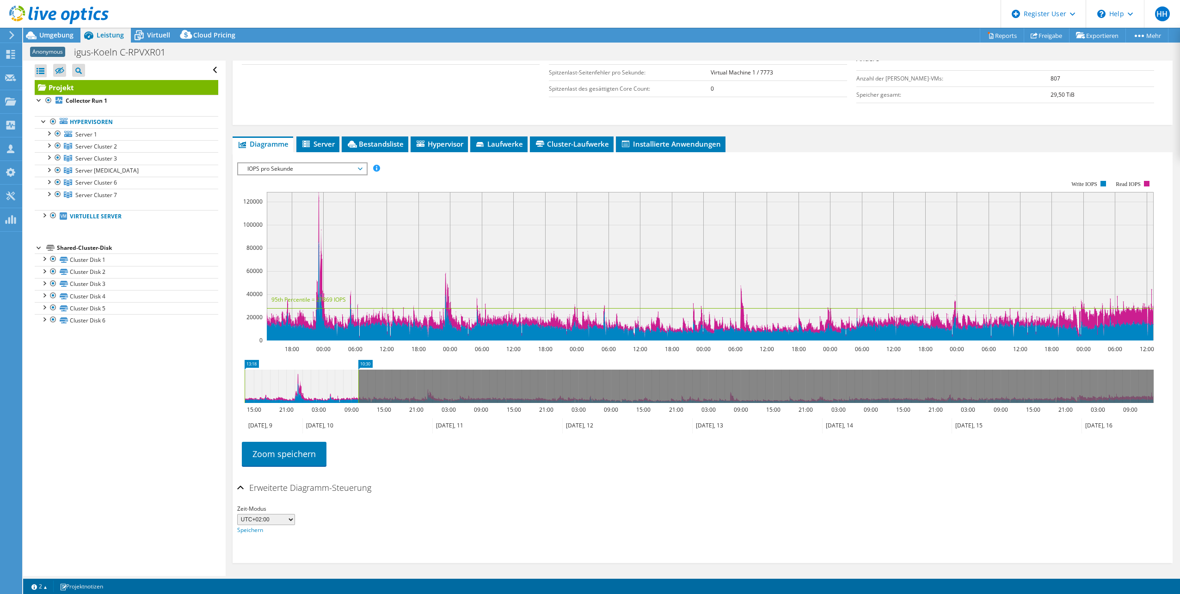
drag, startPoint x: 1148, startPoint y: 362, endPoint x: 352, endPoint y: 378, distance: 795.8
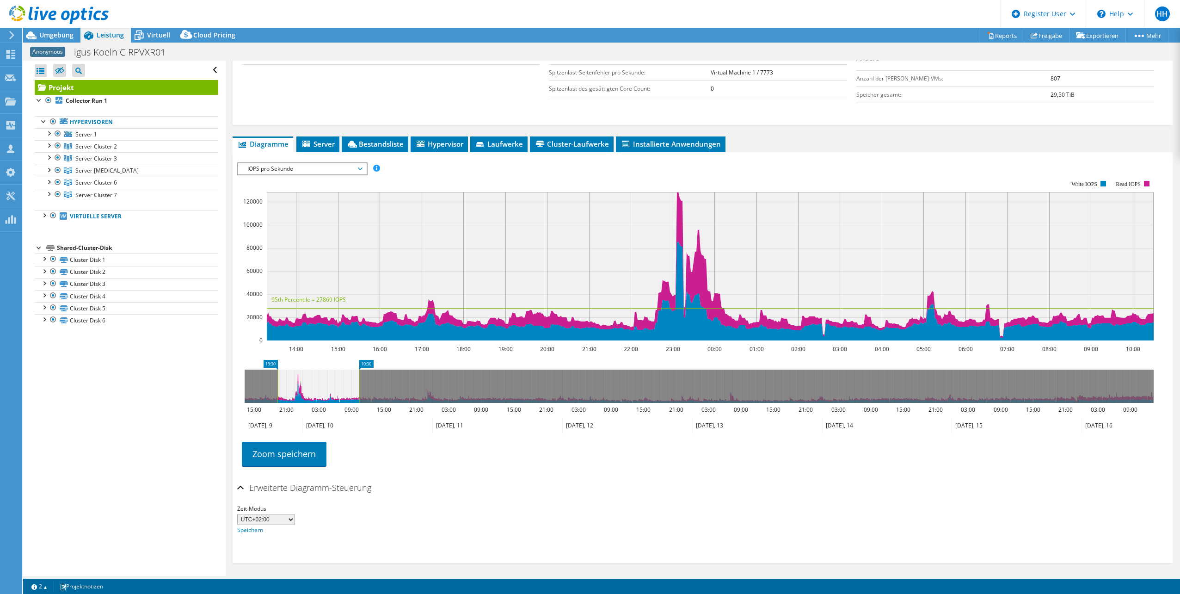
drag, startPoint x: 253, startPoint y: 364, endPoint x: 285, endPoint y: 379, distance: 34.6
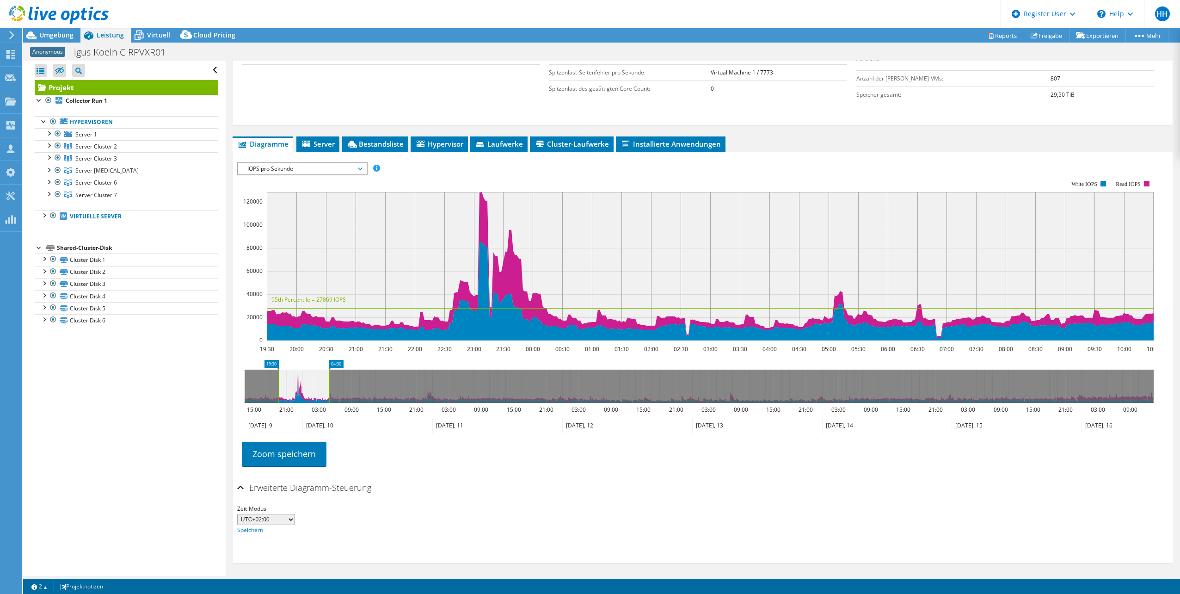
drag, startPoint x: 366, startPoint y: 363, endPoint x: 336, endPoint y: 362, distance: 30.1
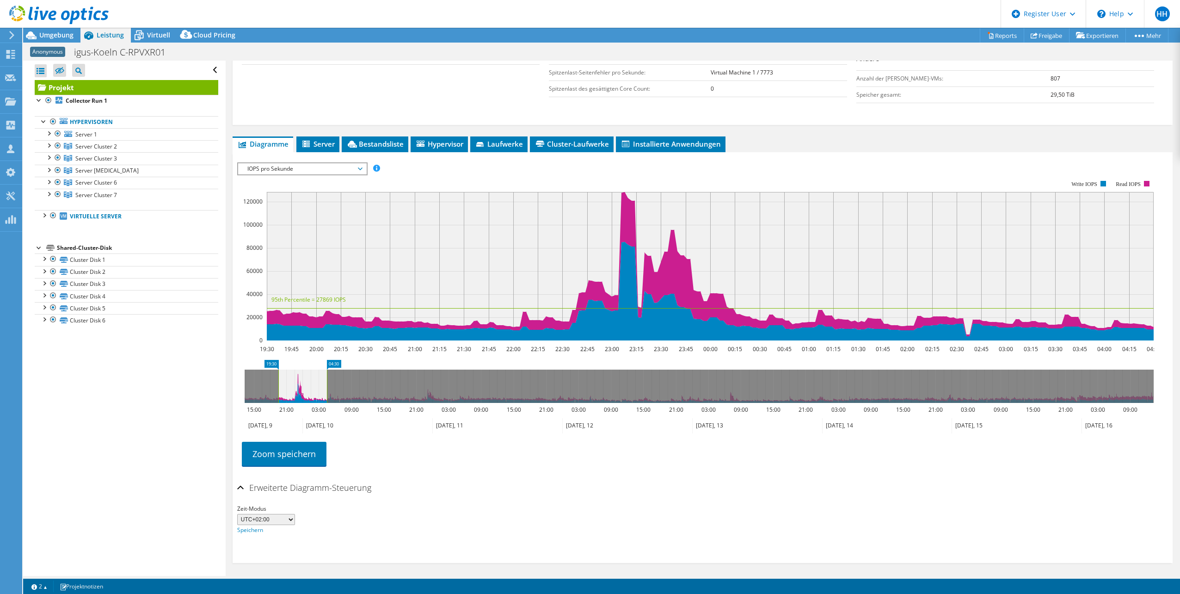
click at [361, 169] on span "IOPS pro Sekunde" at bounding box center [302, 168] width 119 height 11
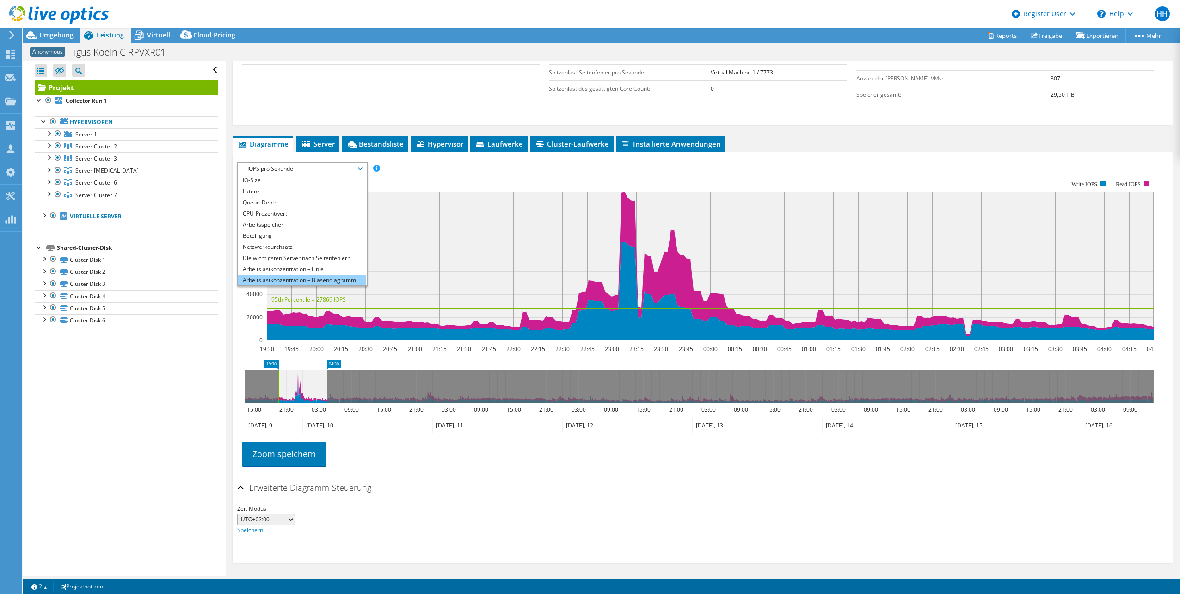
scroll to position [33, 0]
click at [324, 269] on li "Arbeitslastkonzentration – Blasendiagramm" at bounding box center [302, 268] width 128 height 11
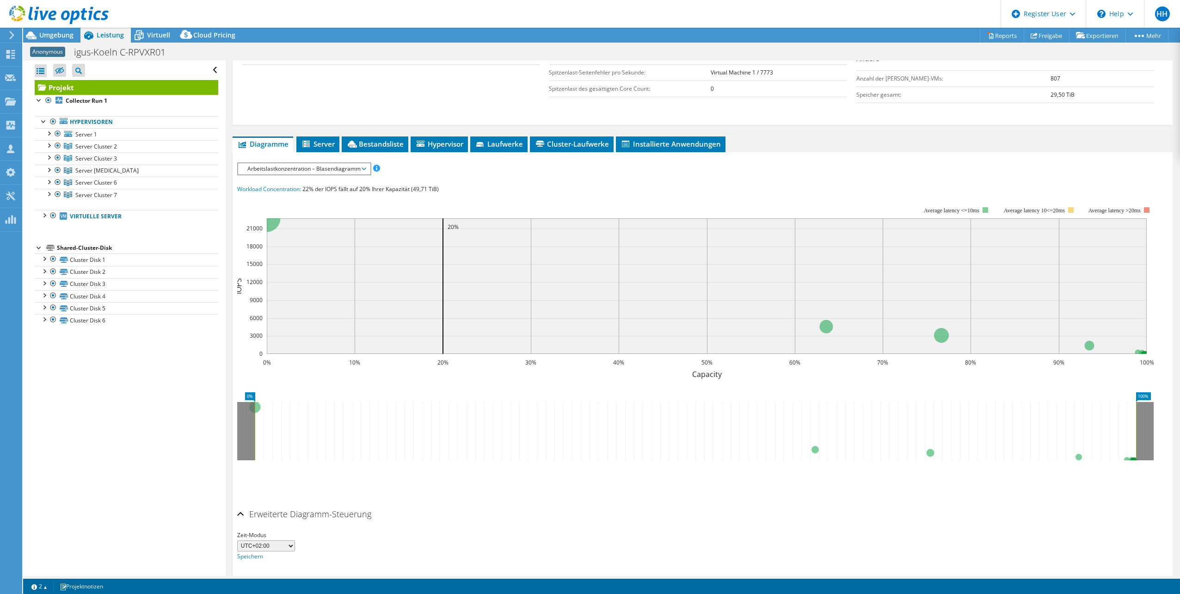
click at [363, 171] on span "Arbeitslastkonzentration – Blasendiagramm" at bounding box center [304, 168] width 123 height 11
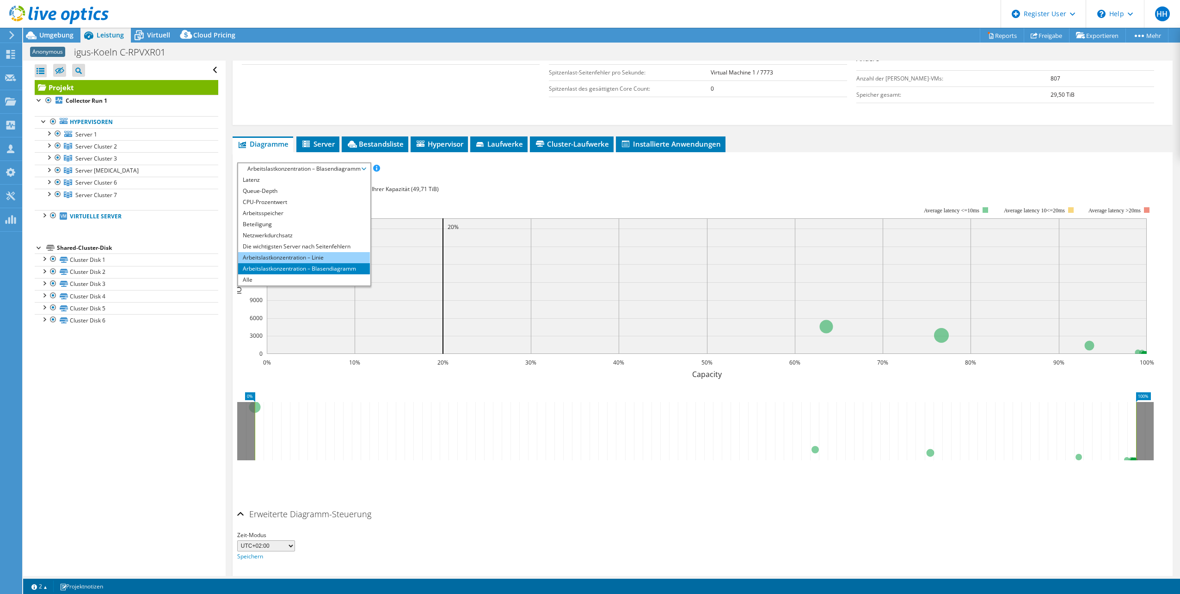
click at [309, 258] on li "Arbeitslastkonzentration – Linie" at bounding box center [304, 257] width 132 height 11
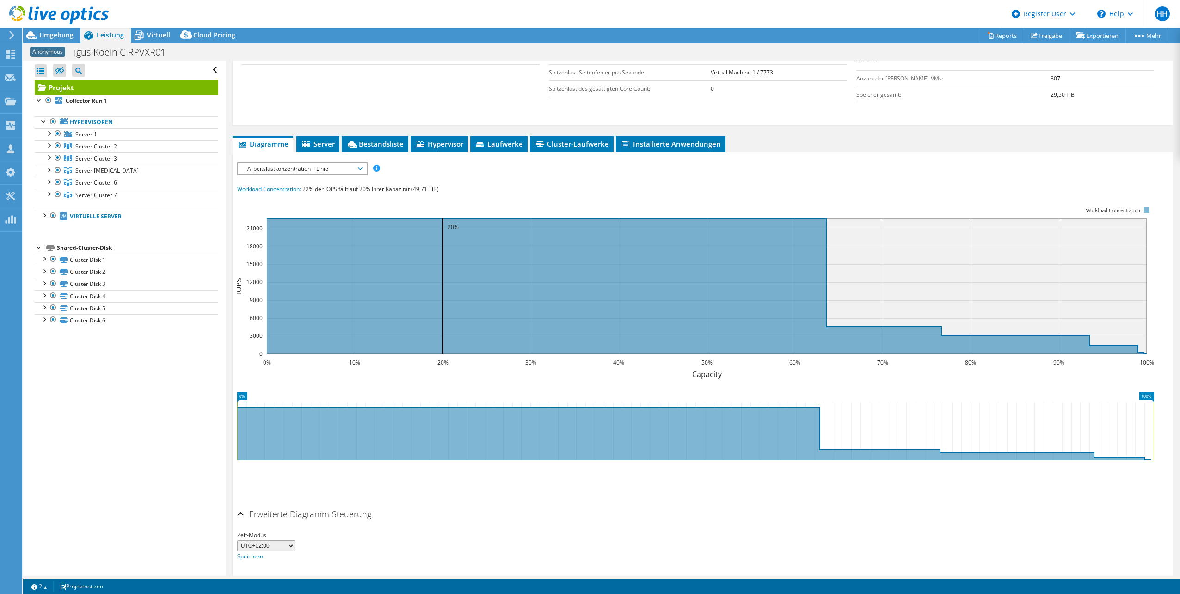
click at [363, 171] on span "Arbeitslastkonzentration – Linie" at bounding box center [302, 168] width 128 height 11
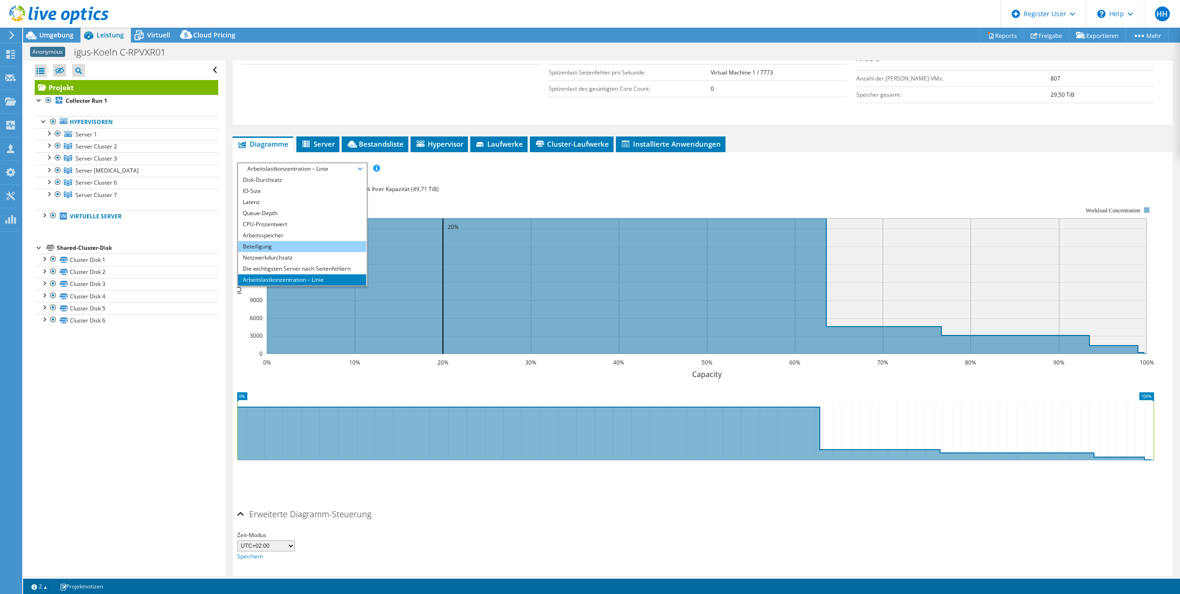
scroll to position [0, 0]
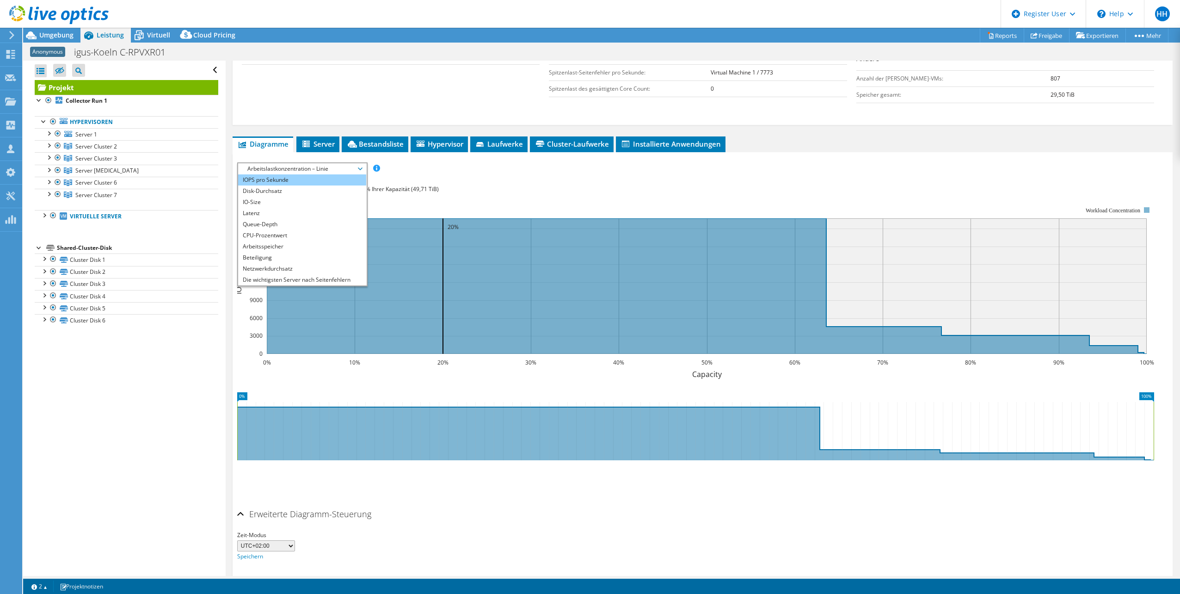
click at [304, 182] on li "IOPS pro Sekunde" at bounding box center [302, 179] width 128 height 11
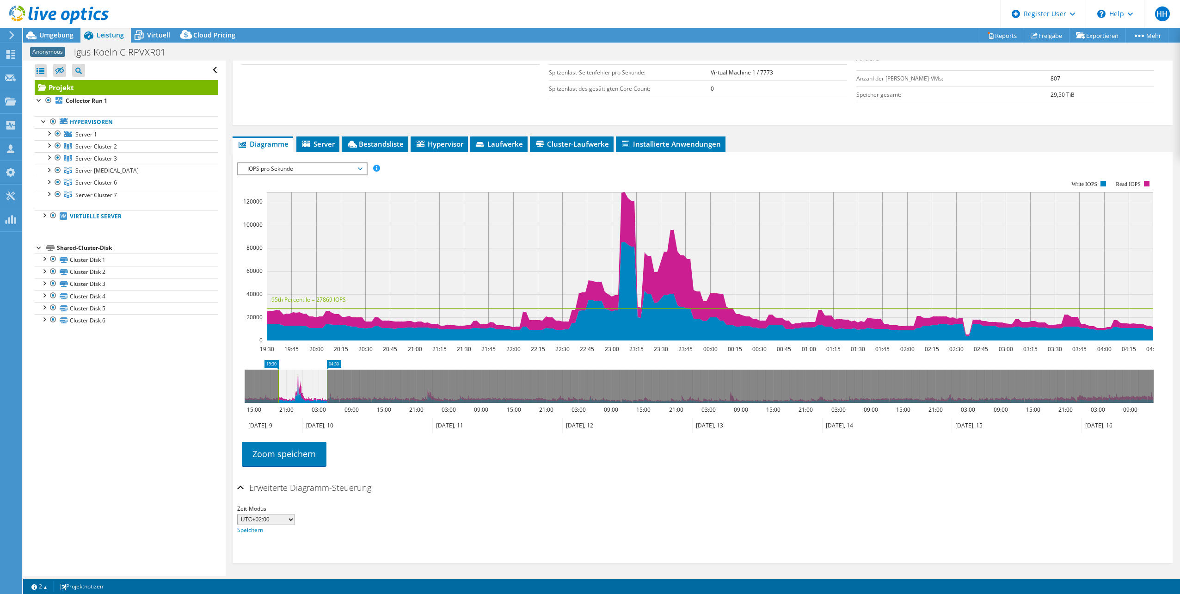
click at [363, 169] on icon at bounding box center [360, 168] width 5 height 3
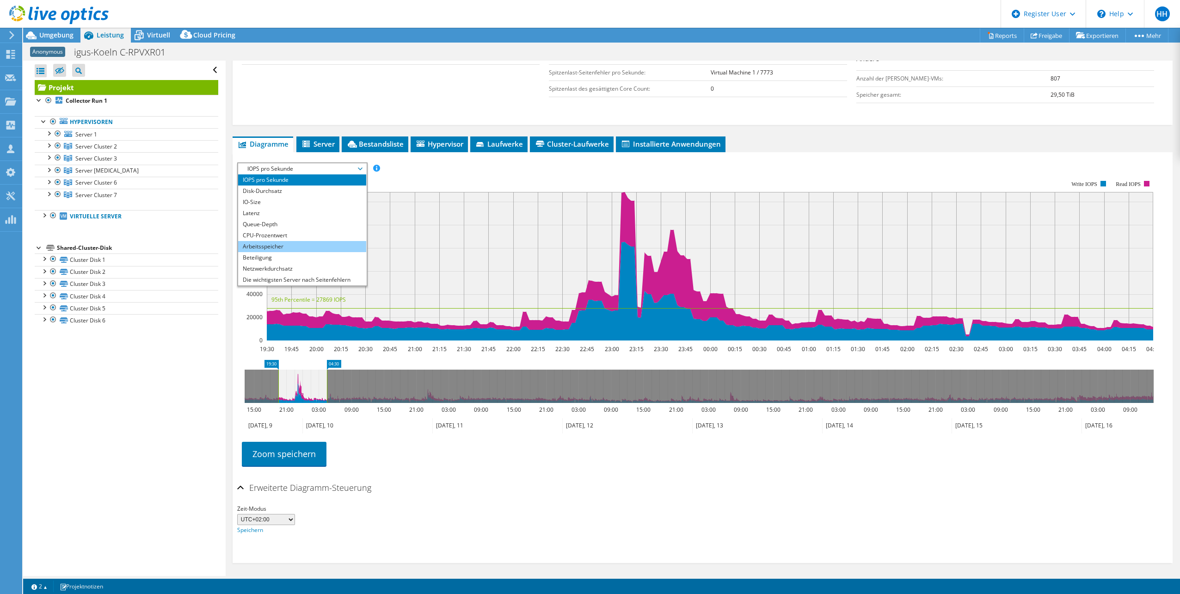
click at [321, 249] on li "Arbeitsspeicher" at bounding box center [302, 246] width 128 height 11
